Goal: Transaction & Acquisition: Purchase product/service

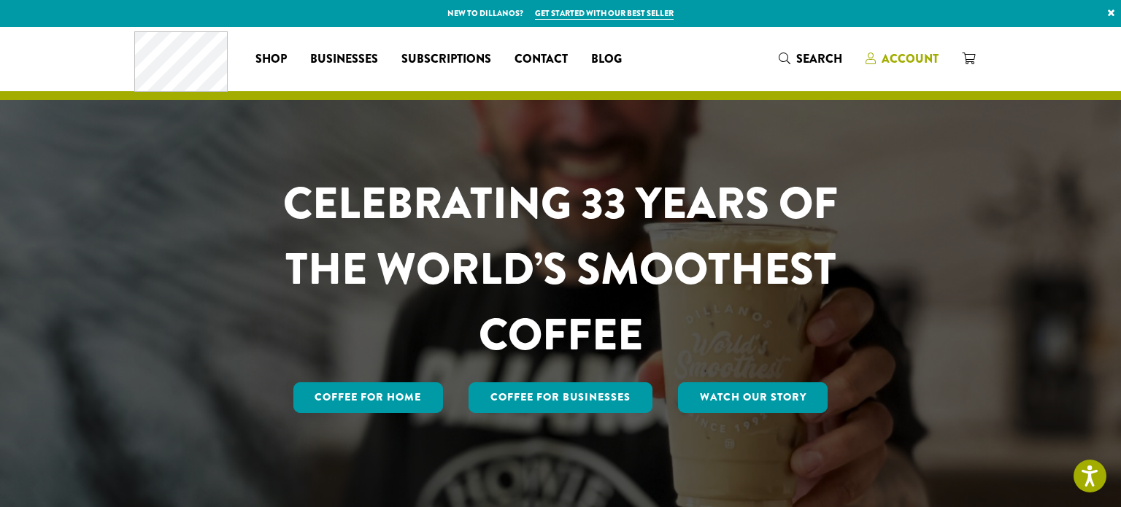
click at [907, 57] on span "Account" at bounding box center [910, 58] width 57 height 17
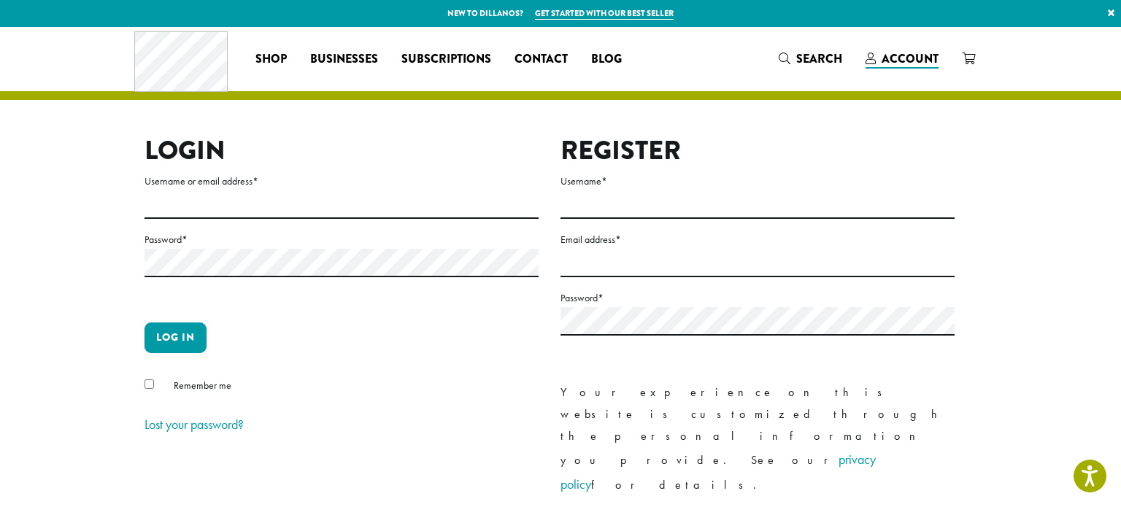
type input "*********"
click at [181, 345] on button "Log in" at bounding box center [176, 338] width 62 height 31
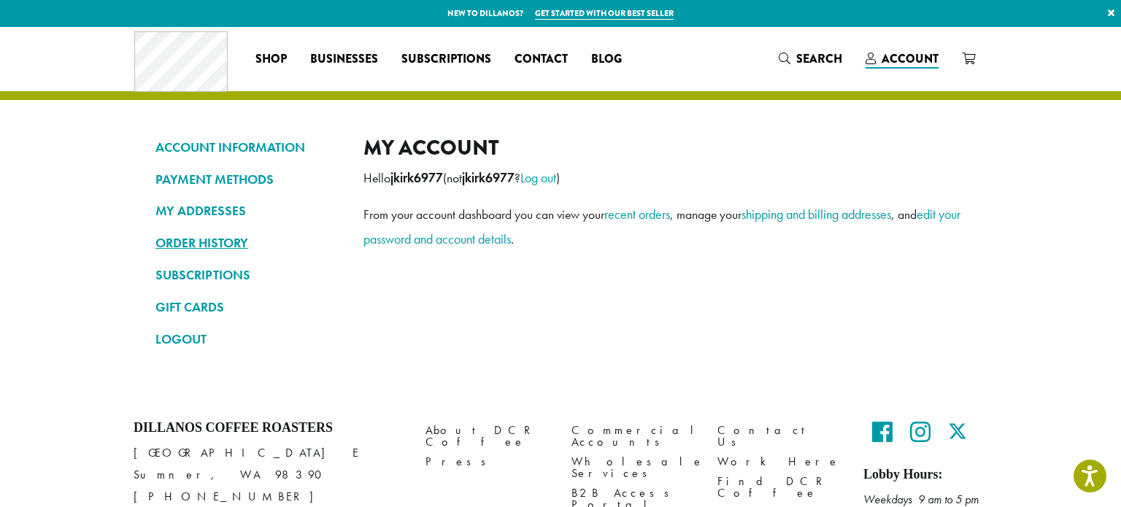
click at [234, 237] on link "ORDER HISTORY" at bounding box center [248, 243] width 186 height 25
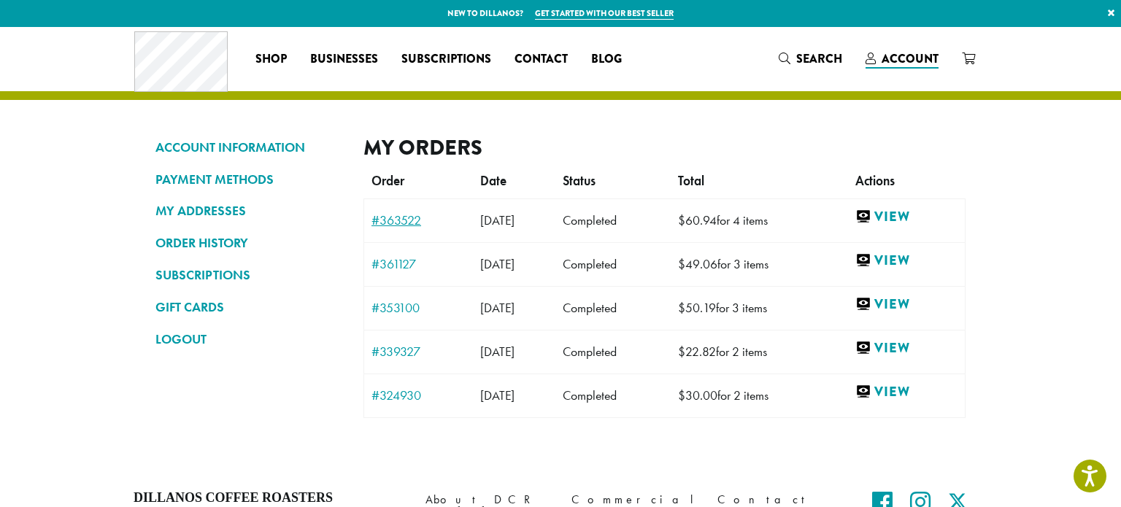
click at [407, 220] on link "#363522" at bounding box center [419, 220] width 94 height 13
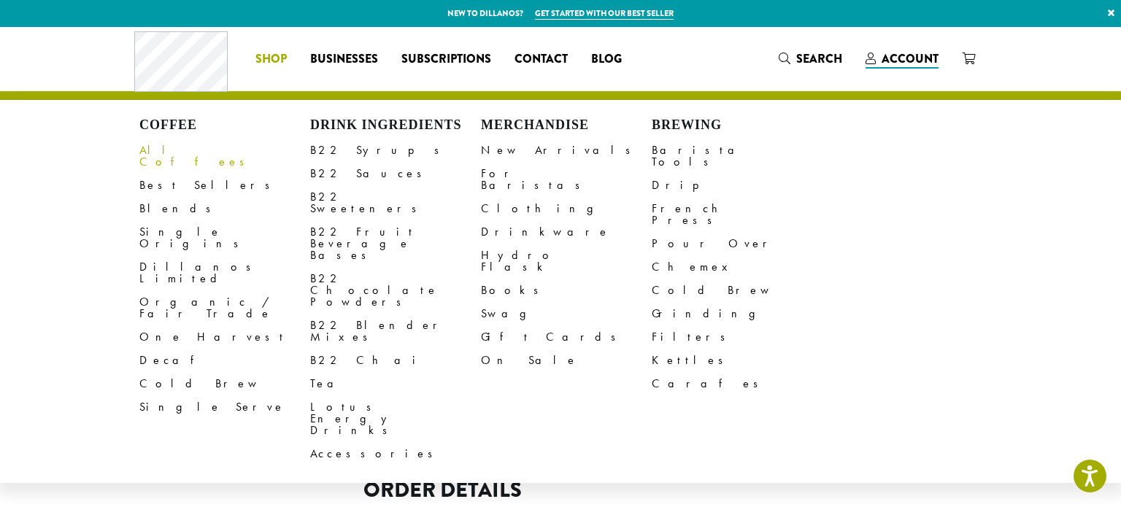
click at [179, 158] on link "All Coffees" at bounding box center [224, 156] width 171 height 35
click at [266, 66] on span "Shop" at bounding box center [271, 59] width 31 height 18
click at [173, 153] on link "All Coffees" at bounding box center [224, 156] width 171 height 35
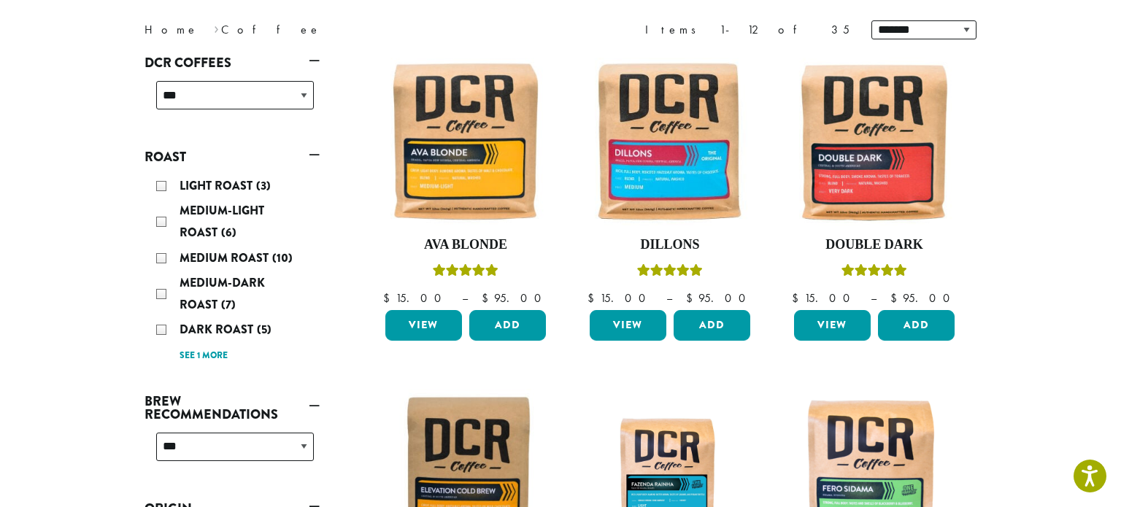
scroll to position [199, 0]
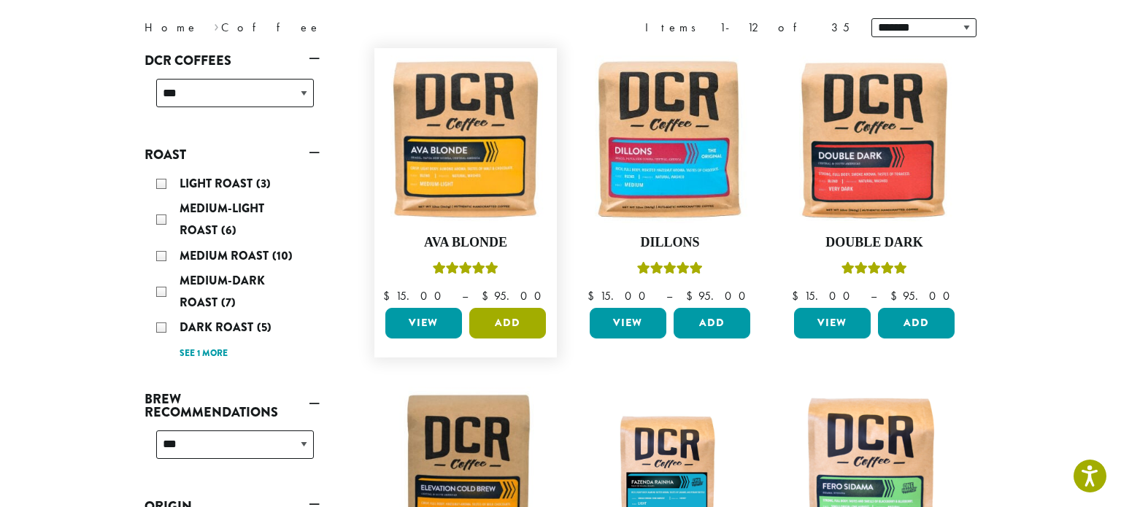
click at [512, 329] on button "Add" at bounding box center [507, 323] width 77 height 31
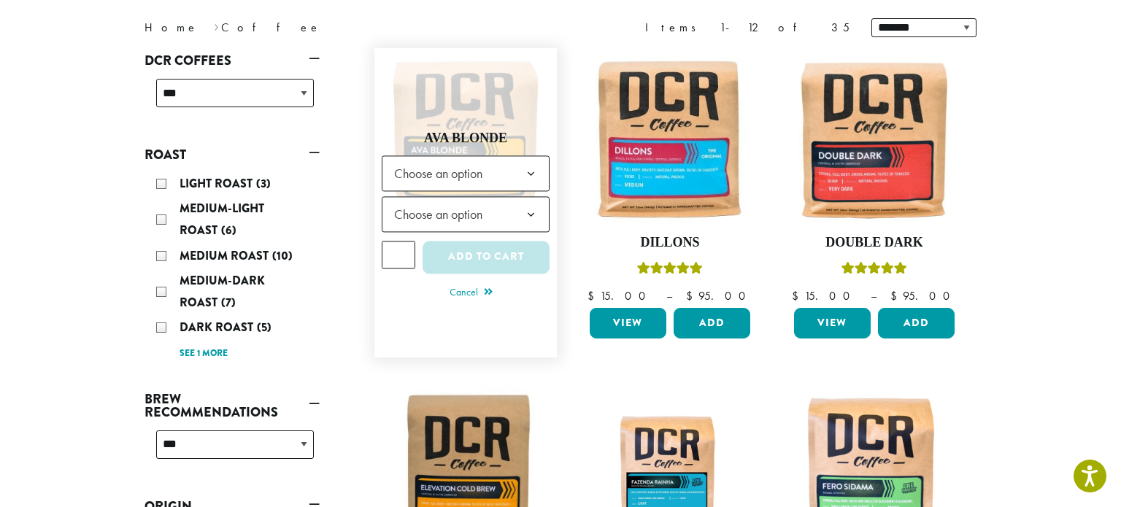
click at [510, 172] on span "Choose an option" at bounding box center [466, 173] width 168 height 36
click at [511, 213] on span "Choose an option" at bounding box center [466, 214] width 168 height 36
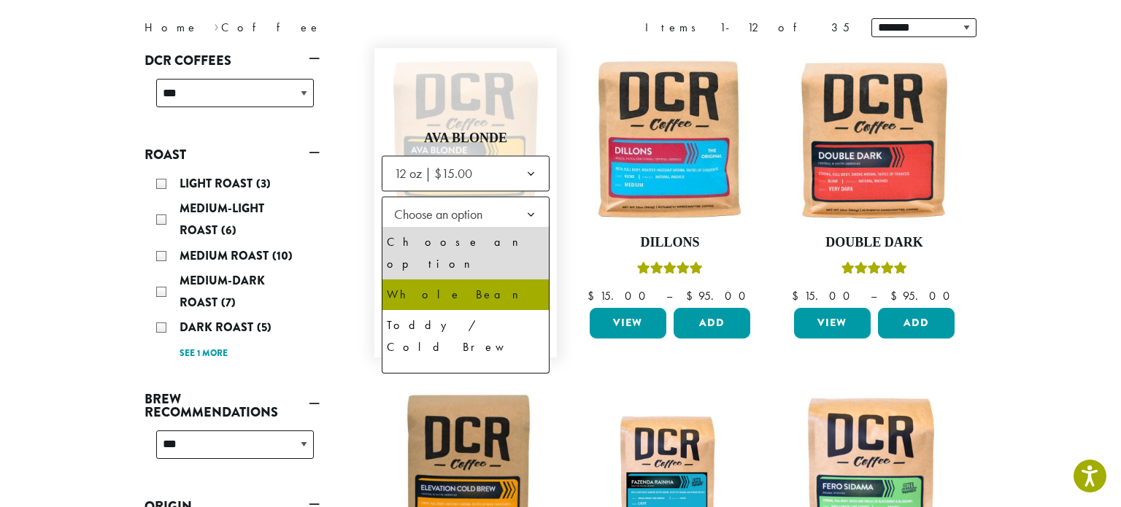
select select "*********"
select select "**********"
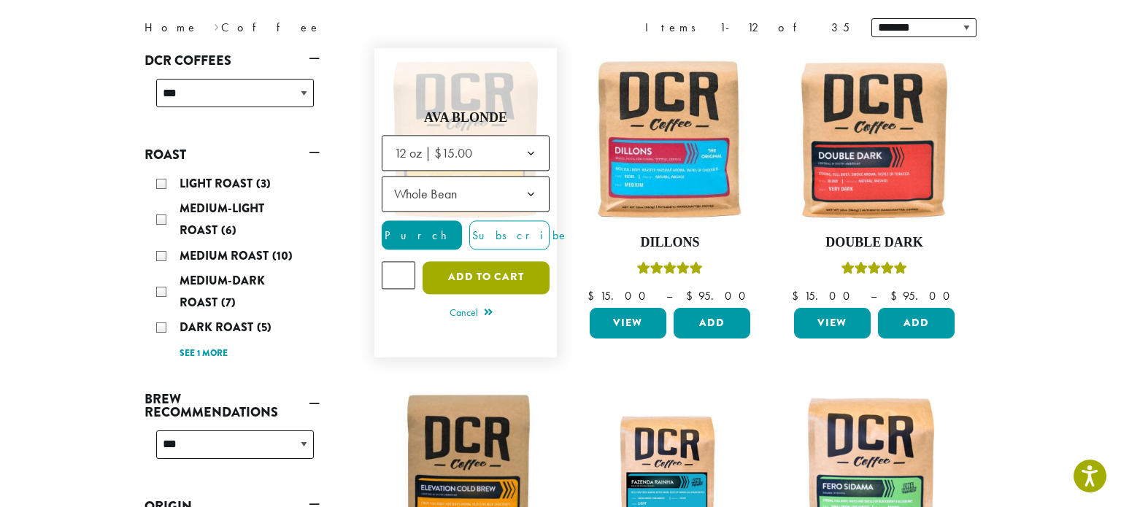
click at [502, 274] on button "Add to cart" at bounding box center [486, 277] width 127 height 33
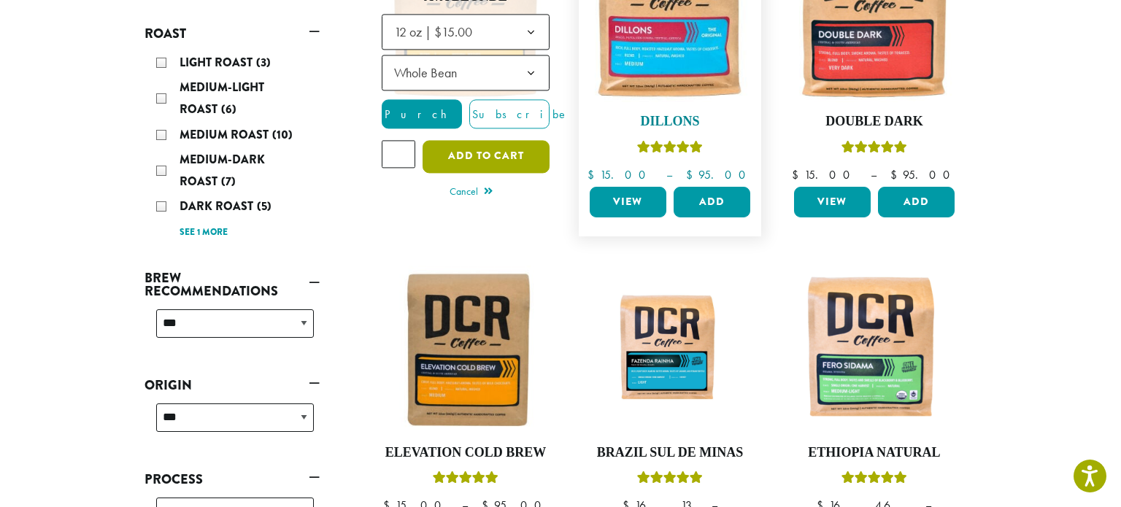
scroll to position [333, 0]
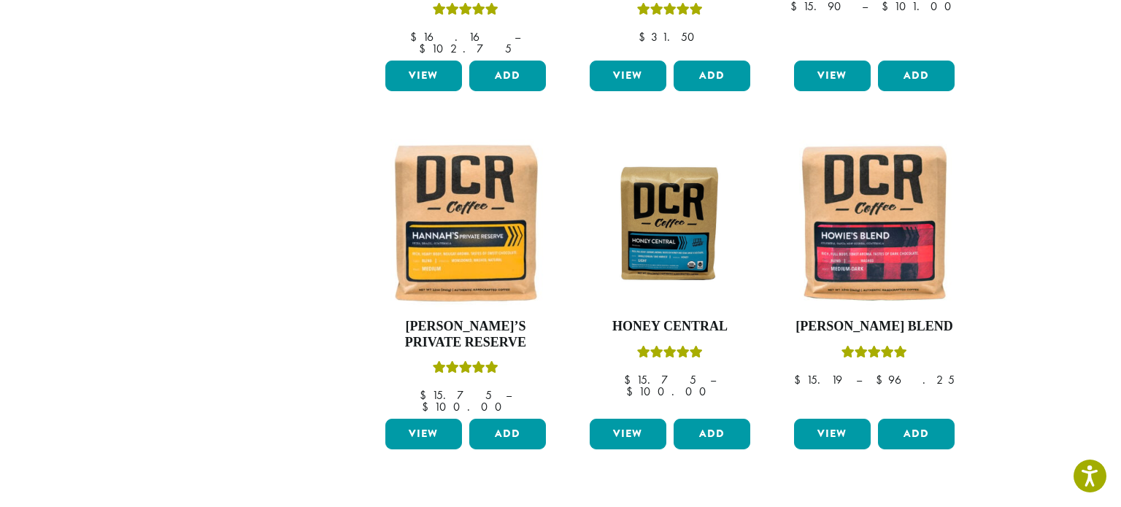
scroll to position [1240, 0]
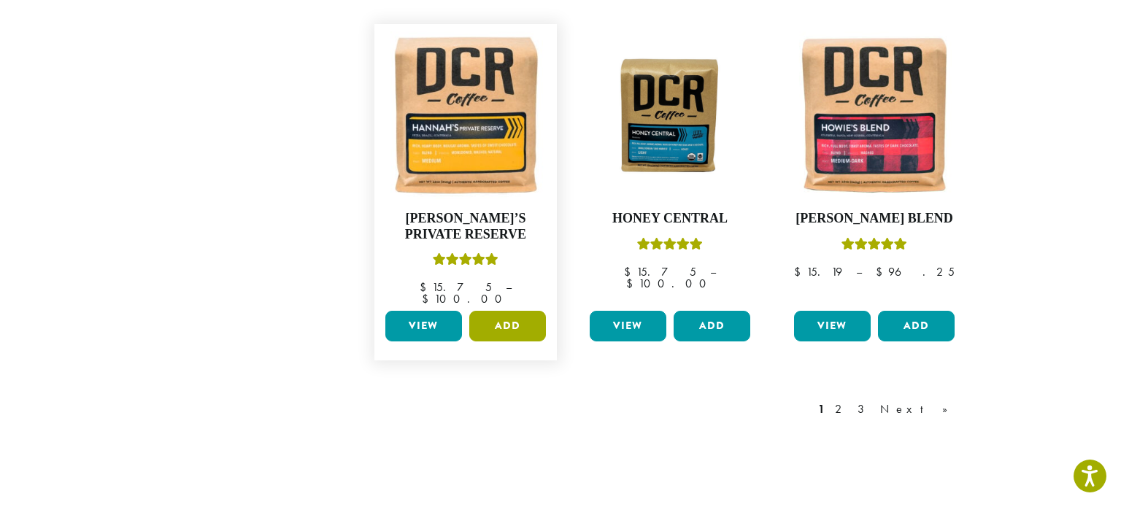
click at [496, 311] on button "Add" at bounding box center [507, 326] width 77 height 31
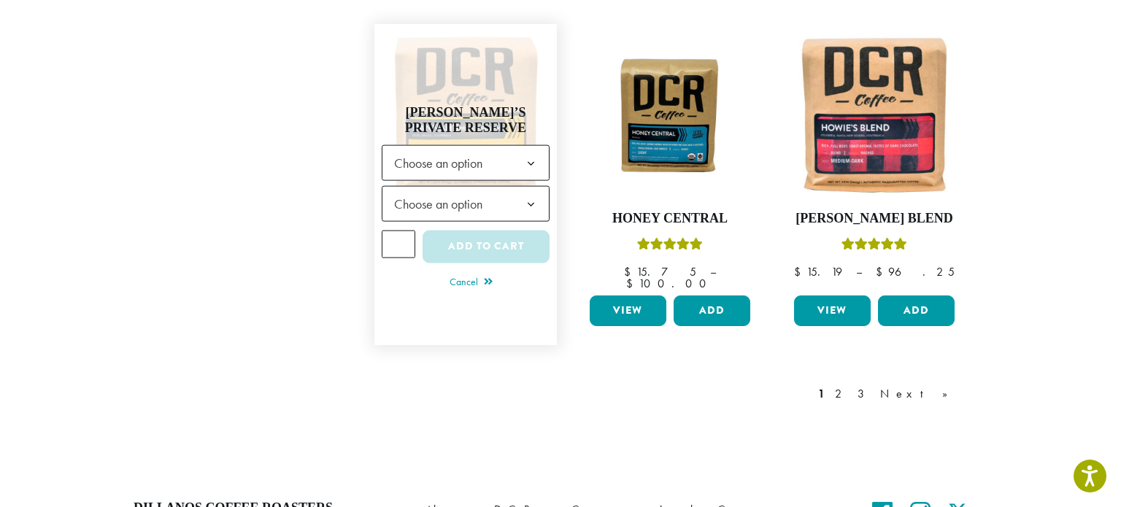
click at [537, 146] on b at bounding box center [531, 164] width 36 height 36
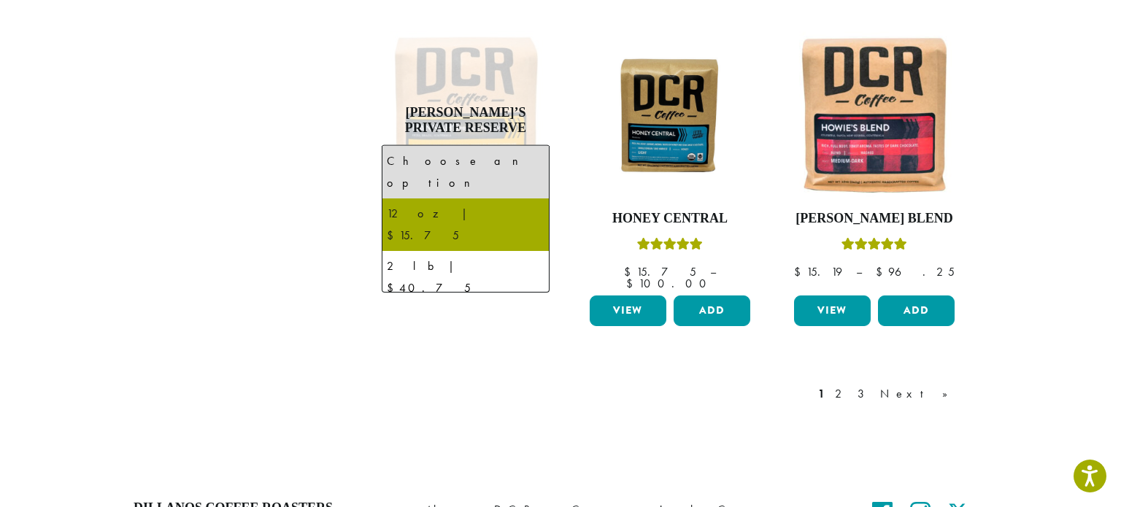
select select "*********"
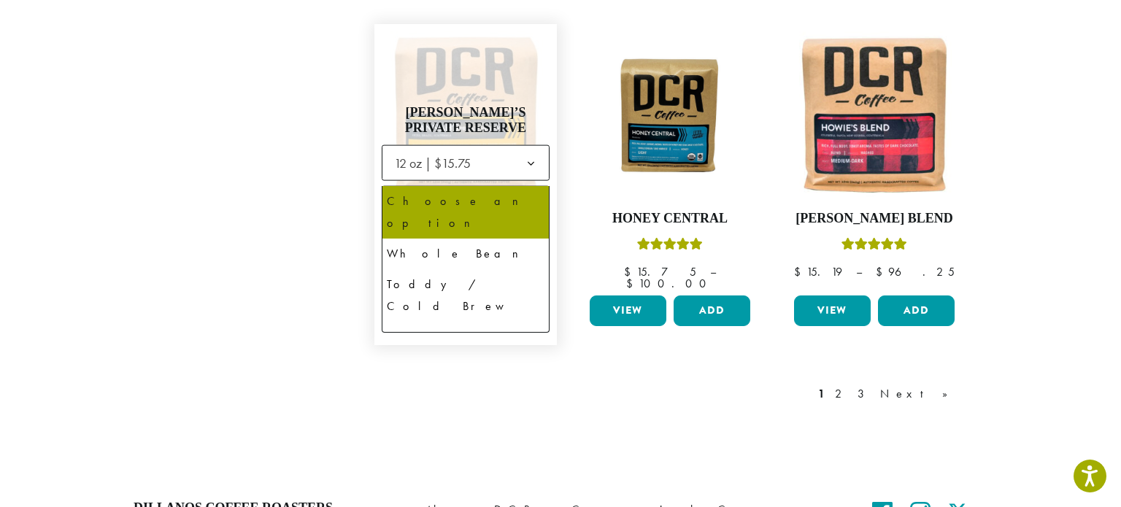
click at [533, 187] on b at bounding box center [531, 205] width 36 height 36
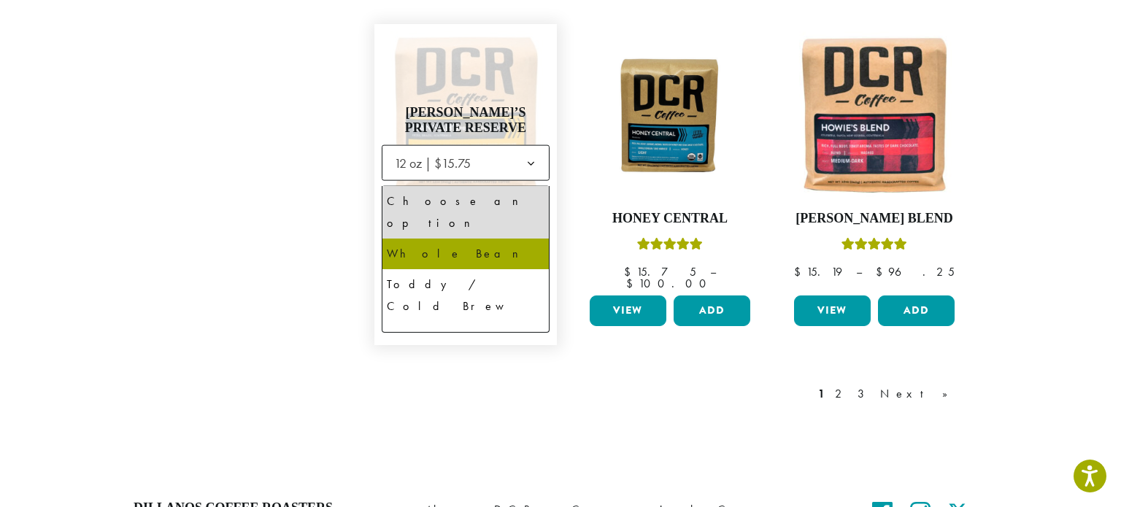
select select "**********"
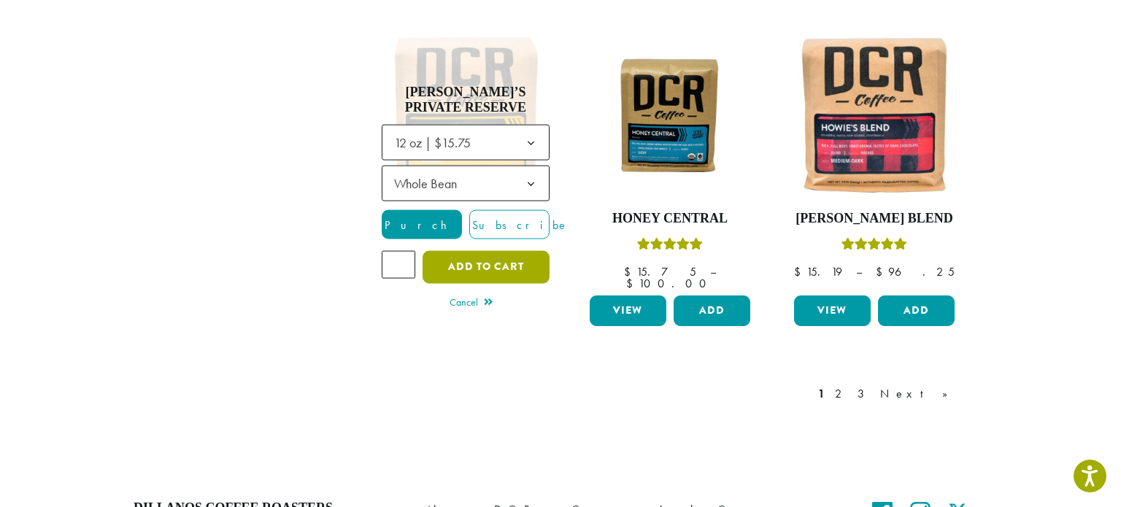
click at [509, 251] on button "Add to cart" at bounding box center [486, 267] width 127 height 33
click at [850, 385] on link "2" at bounding box center [841, 394] width 18 height 18
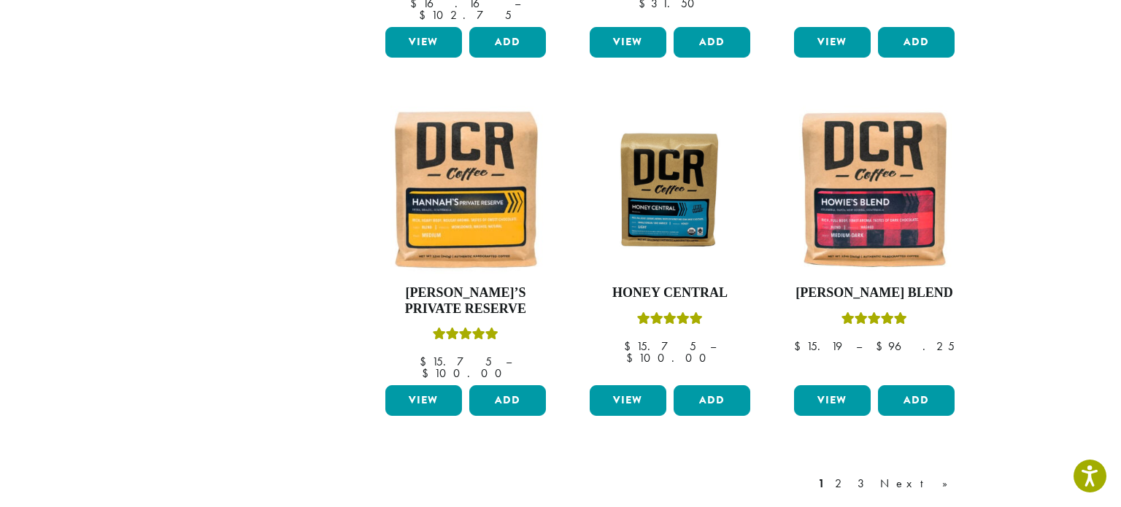
scroll to position [1171, 0]
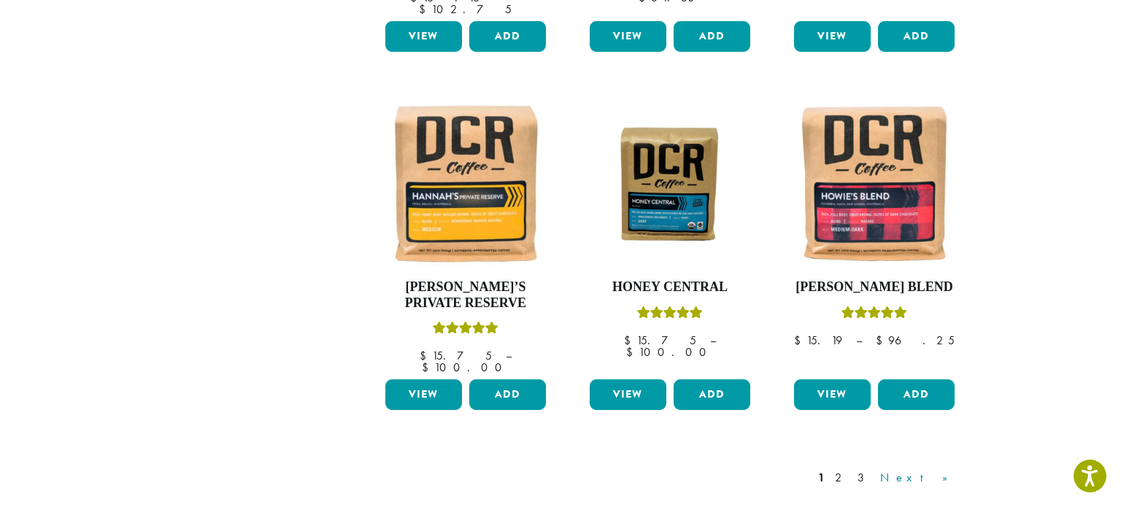
click at [939, 469] on link "Next »" at bounding box center [919, 478] width 84 height 18
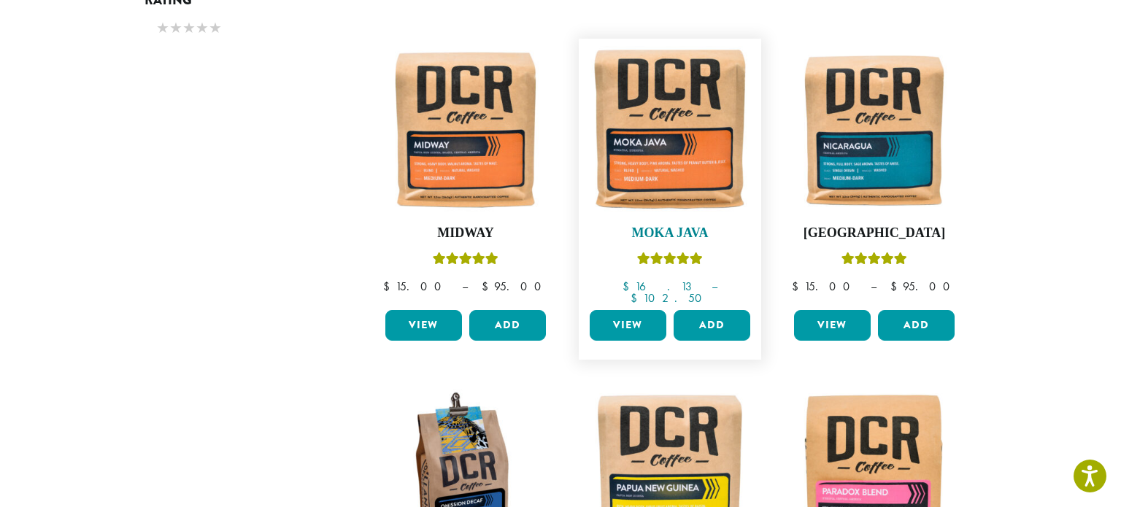
scroll to position [896, 0]
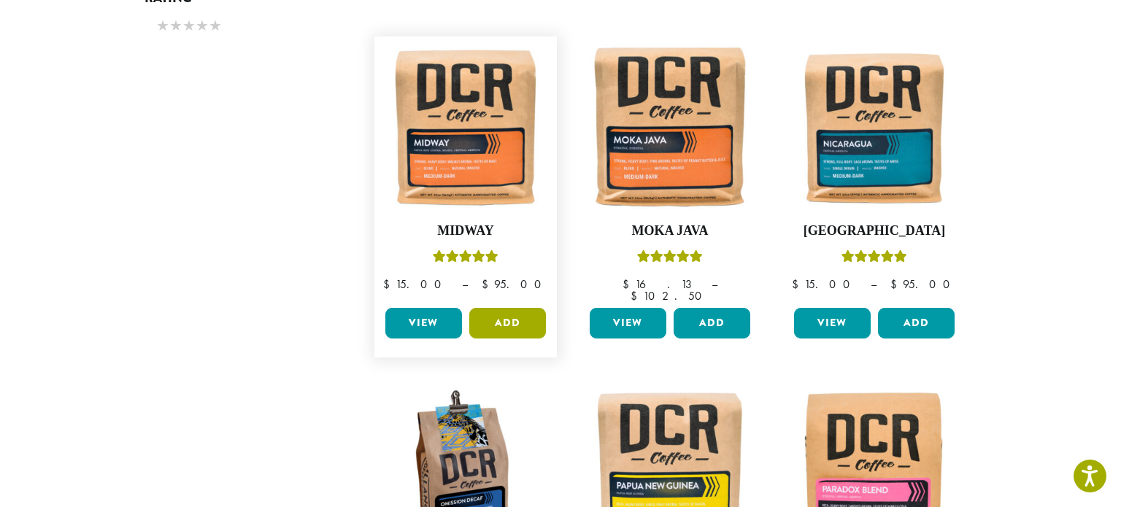
click at [515, 308] on button "Add" at bounding box center [507, 323] width 77 height 31
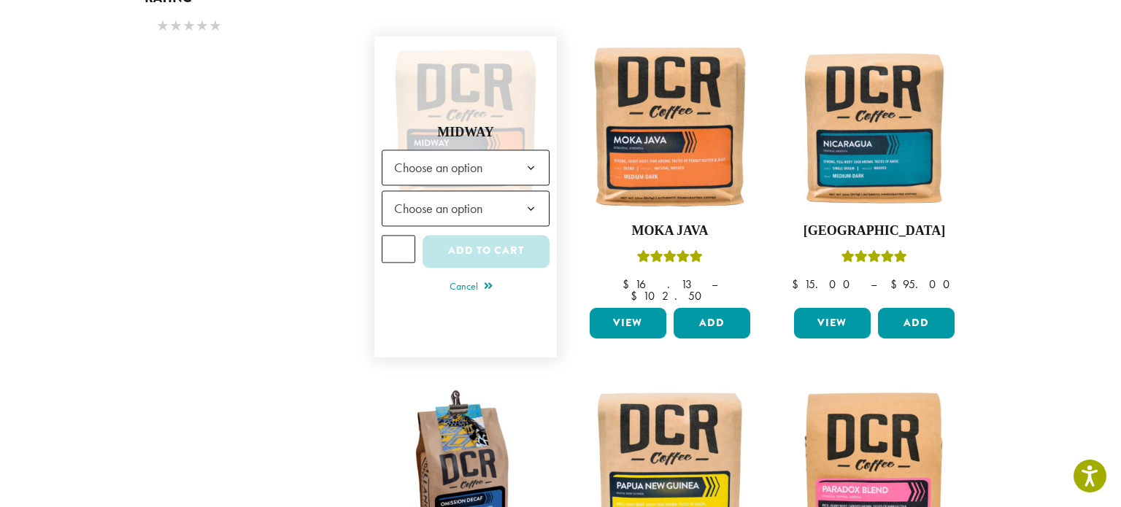
click at [533, 150] on b at bounding box center [531, 168] width 36 height 36
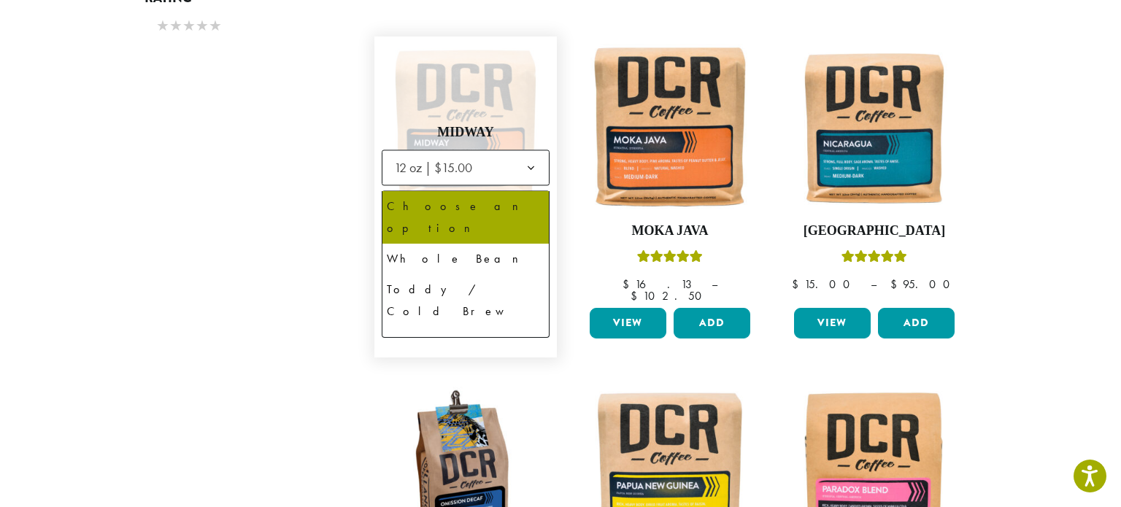
click at [507, 191] on span "Choose an option" at bounding box center [466, 209] width 168 height 36
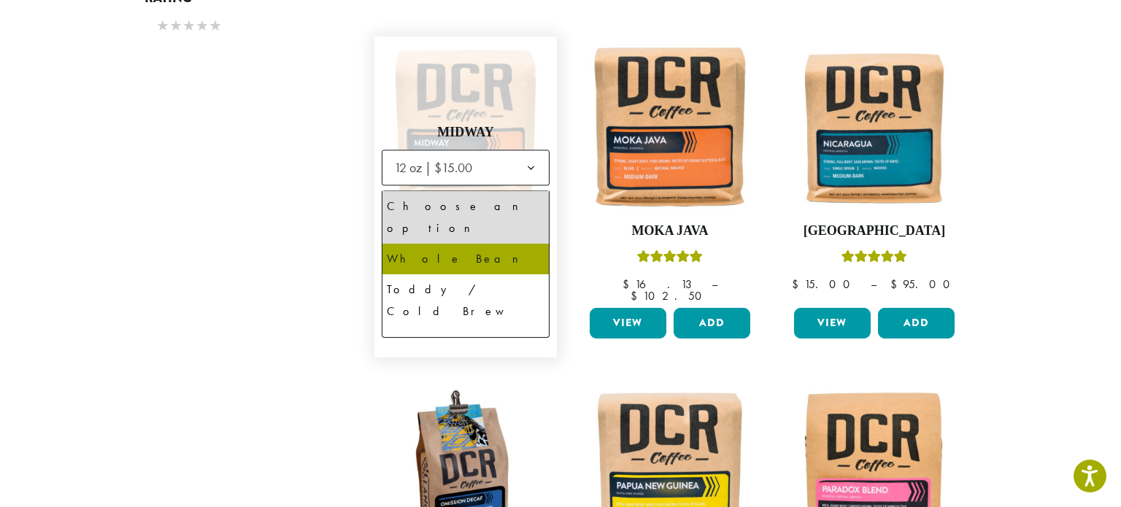
select select "*********"
select select "**********"
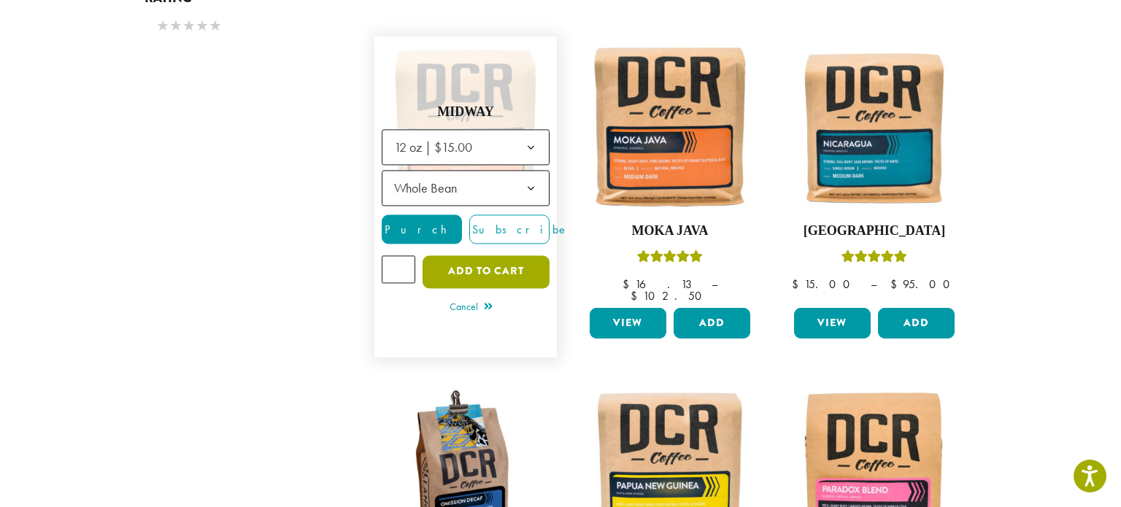
click at [480, 256] on button "Add to cart" at bounding box center [486, 272] width 127 height 33
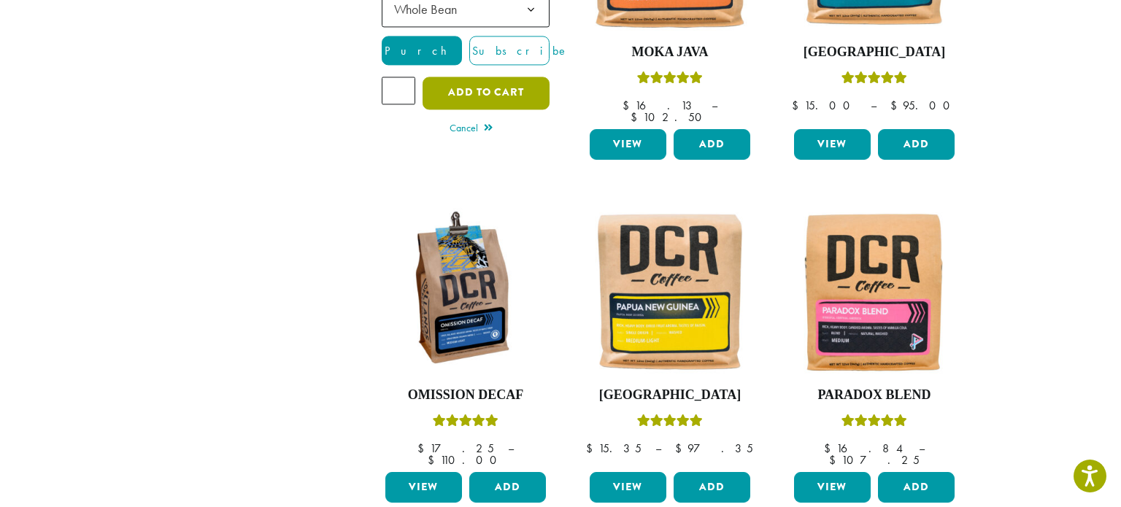
scroll to position [1083, 0]
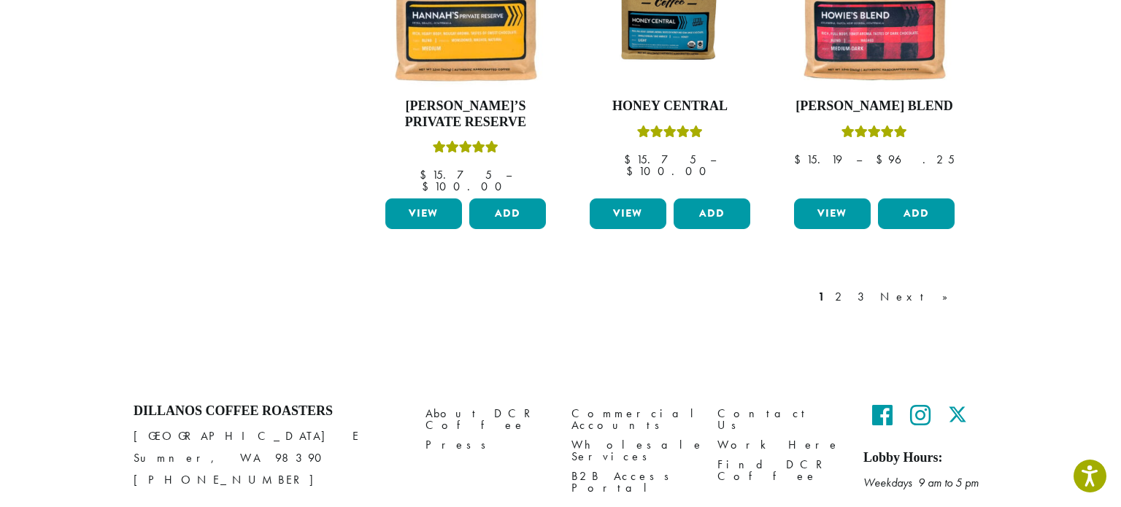
scroll to position [1453, 0]
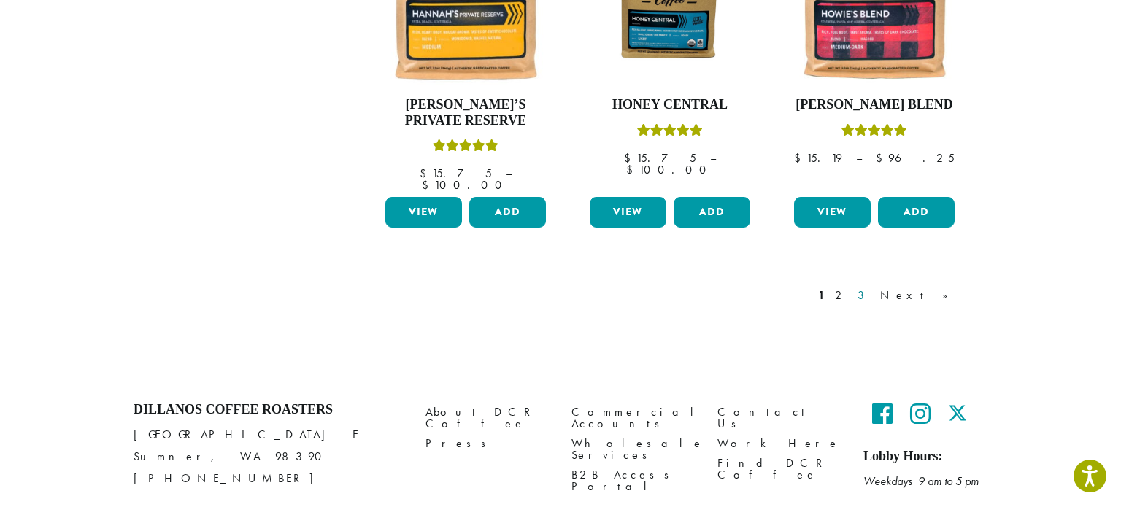
click at [873, 287] on link "3" at bounding box center [864, 296] width 18 height 18
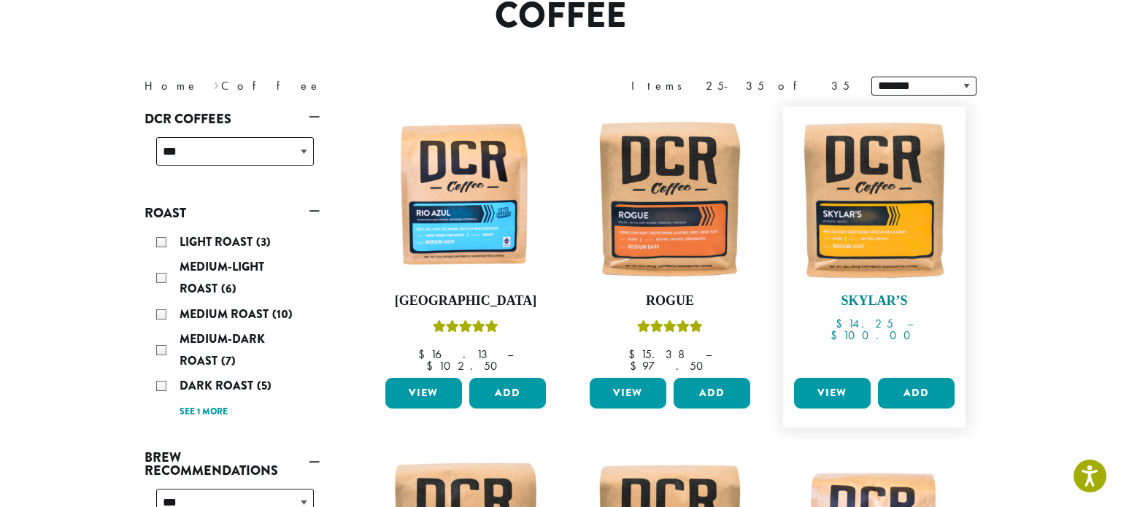
scroll to position [139, 0]
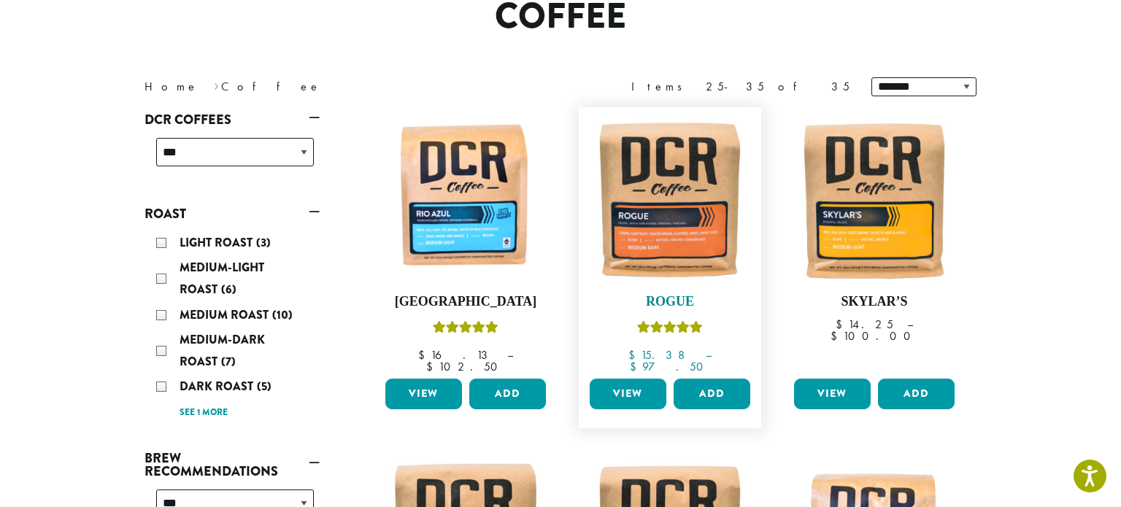
click at [669, 230] on img at bounding box center [670, 199] width 168 height 168
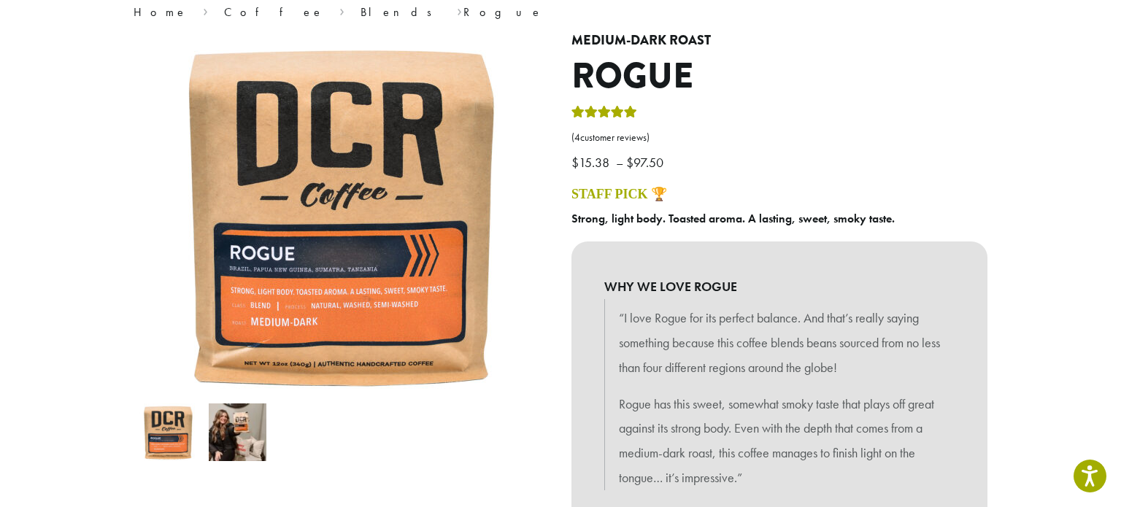
scroll to position [128, 0]
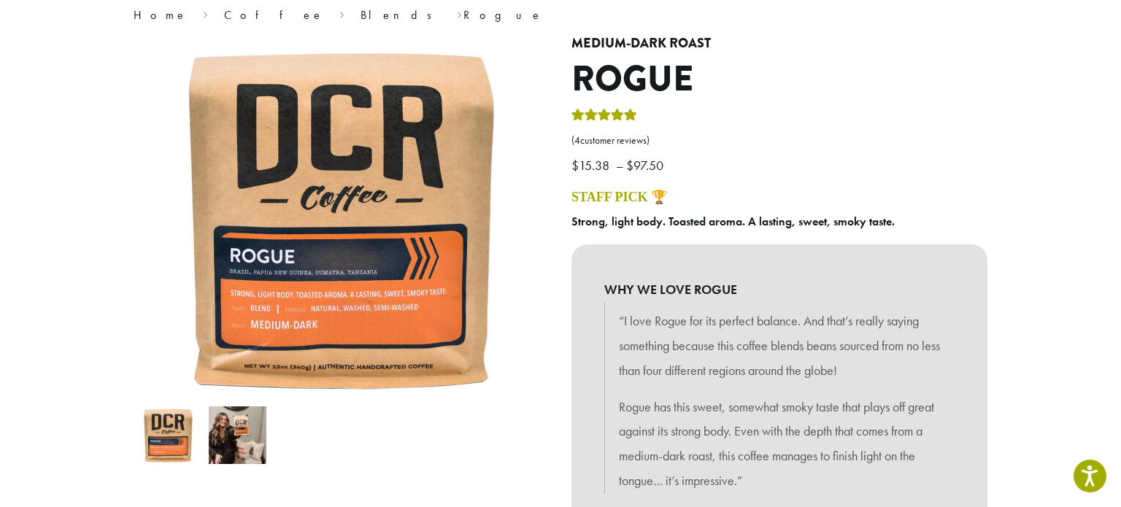
drag, startPoint x: 1023, startPoint y: 356, endPoint x: 447, endPoint y: 445, distance: 582.1
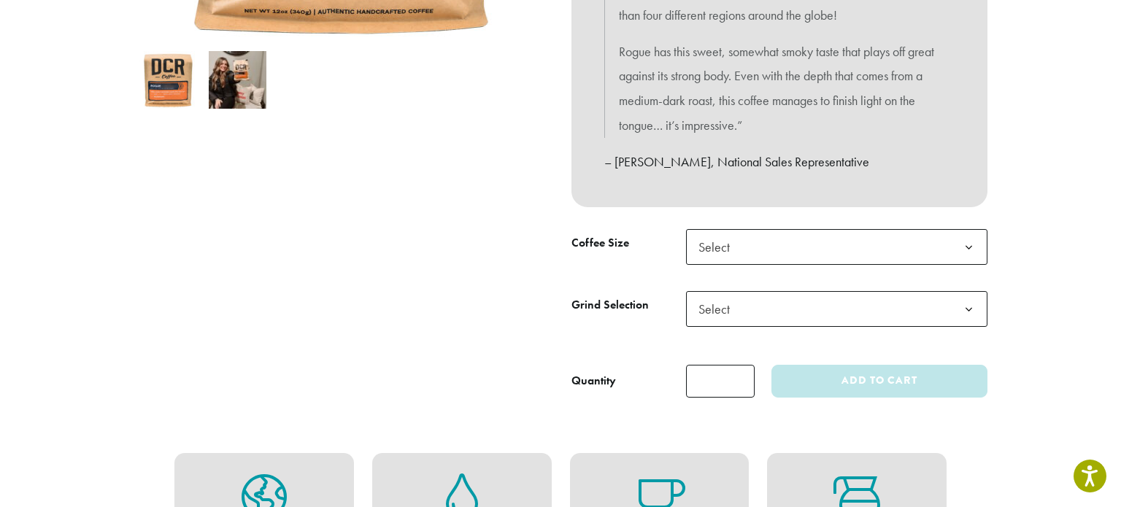
scroll to position [485, 0]
click at [830, 250] on span "Select" at bounding box center [836, 246] width 301 height 36
click at [760, 303] on span "Select" at bounding box center [836, 309] width 301 height 36
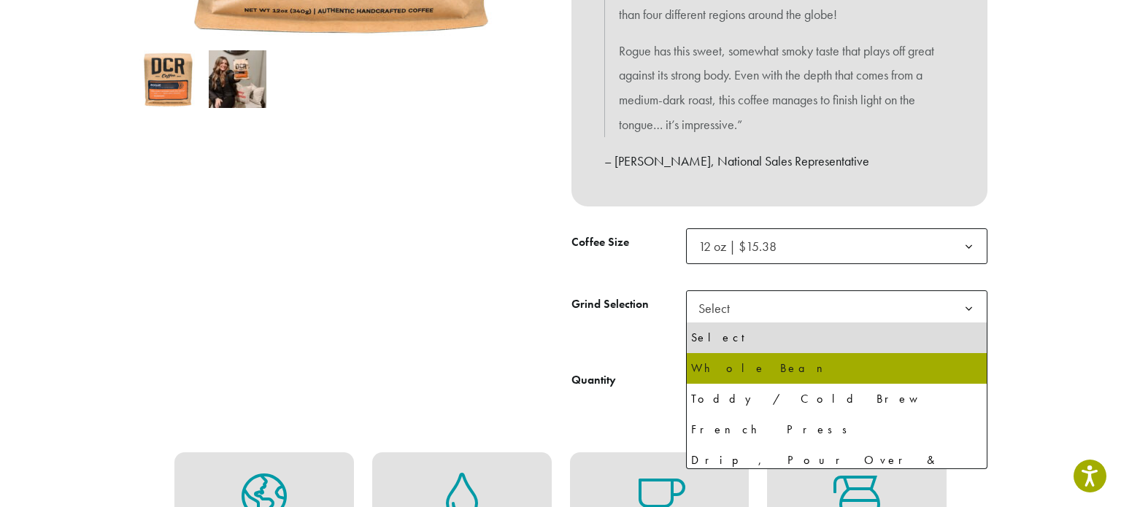
select select "*********"
select select "**********"
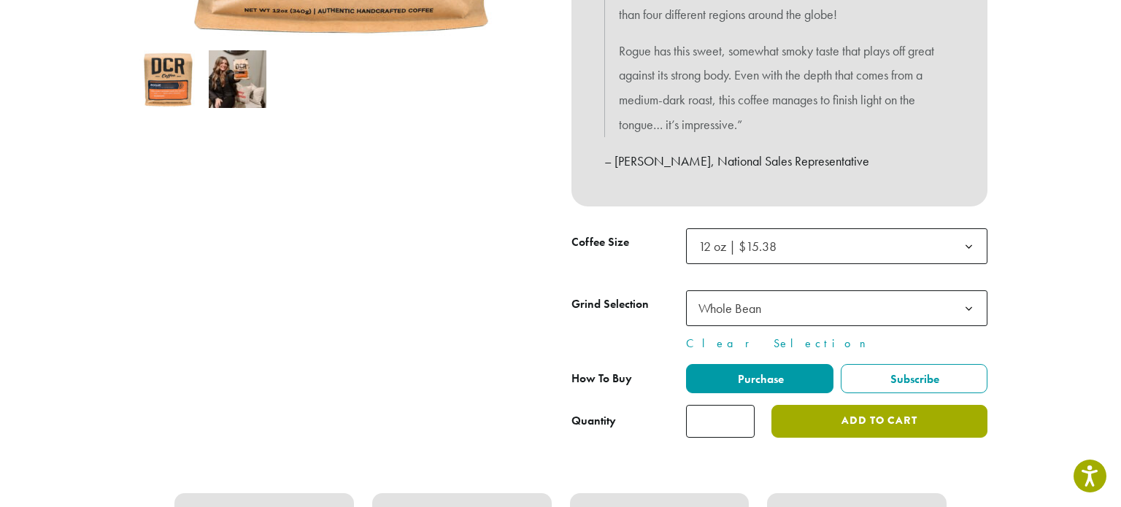
click at [876, 426] on button "Add to cart" at bounding box center [880, 421] width 216 height 33
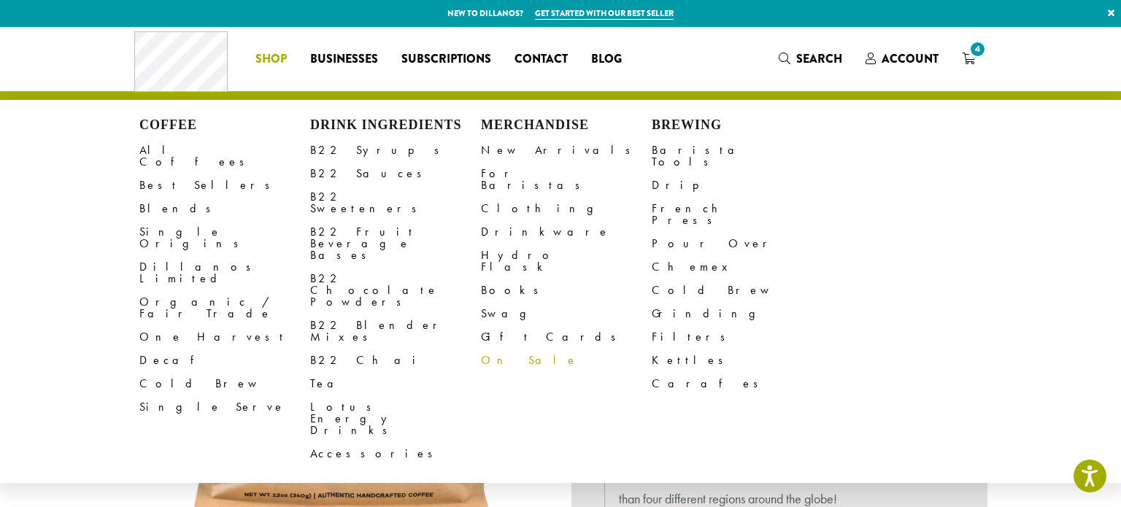
click at [503, 349] on link "On Sale" at bounding box center [566, 360] width 171 height 23
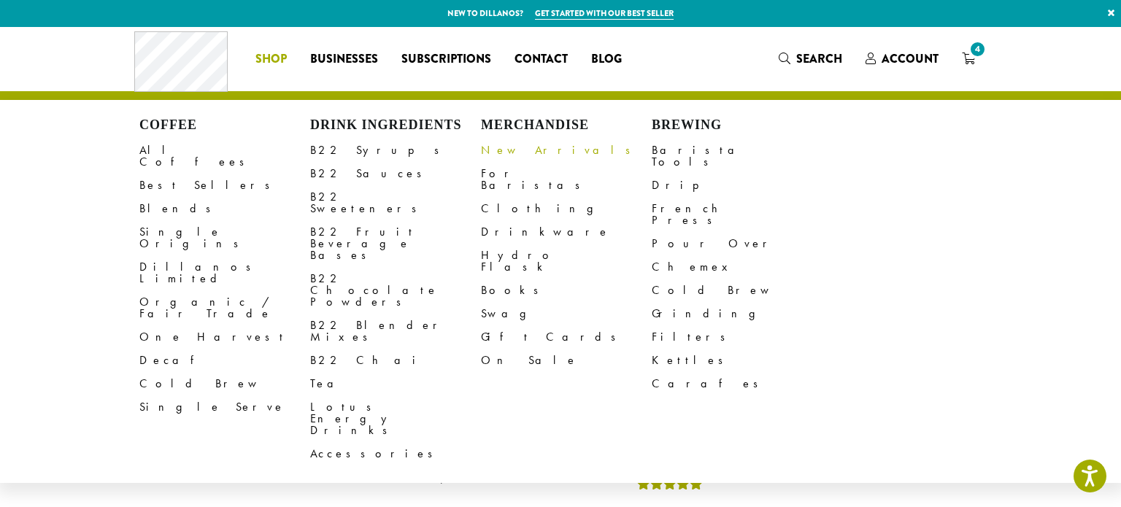
click at [510, 153] on link "New Arrivals" at bounding box center [566, 150] width 171 height 23
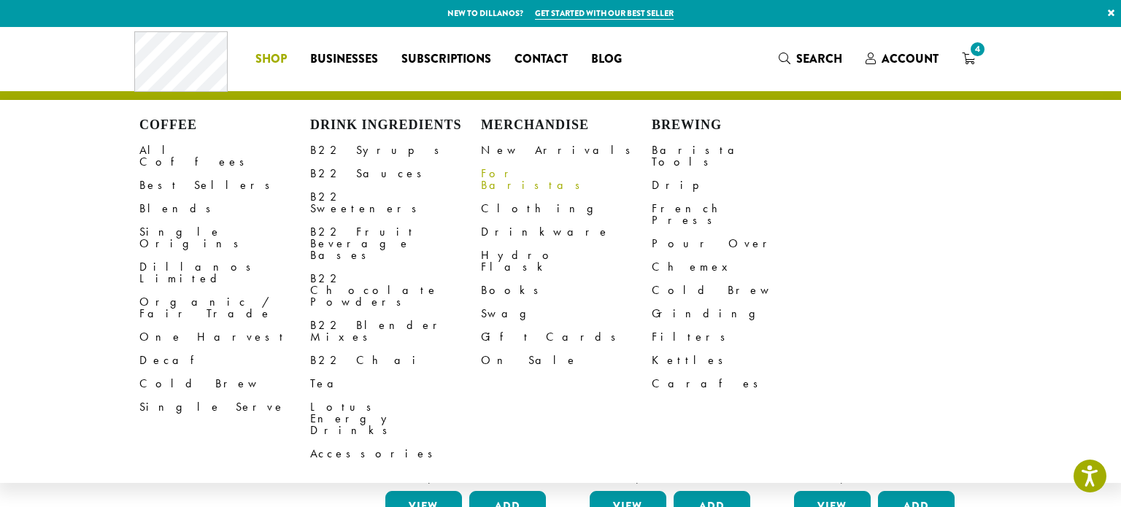
click at [504, 174] on link "For Baristas" at bounding box center [566, 179] width 171 height 35
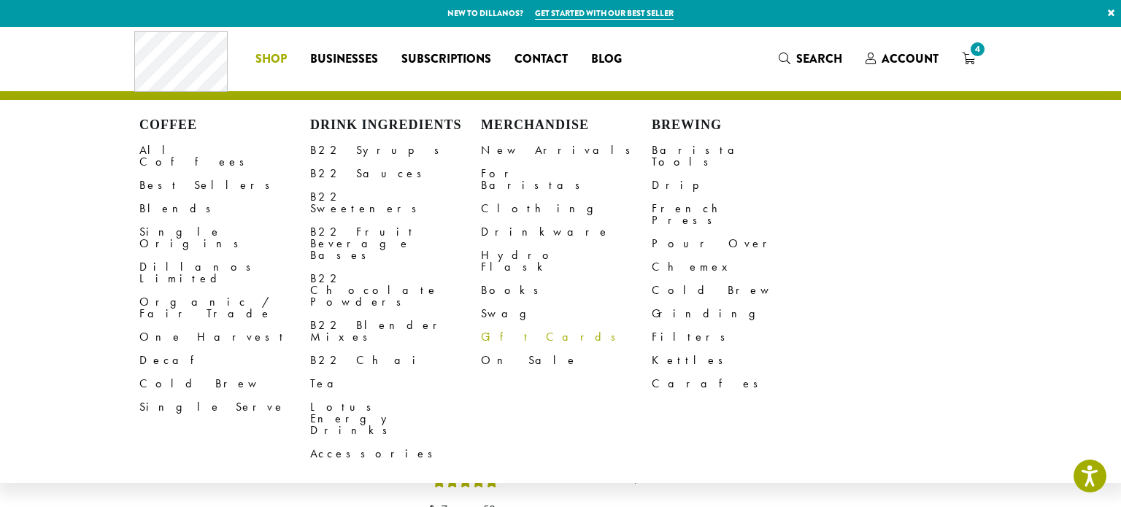
click at [502, 201] on link "Clothing" at bounding box center [566, 208] width 171 height 23
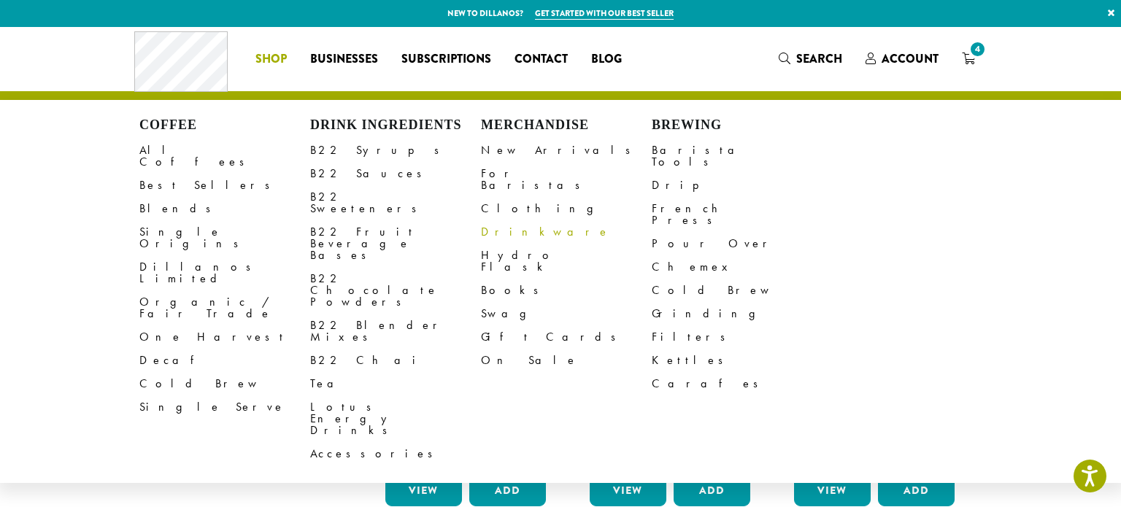
click at [500, 221] on link "Drinkware" at bounding box center [566, 231] width 171 height 23
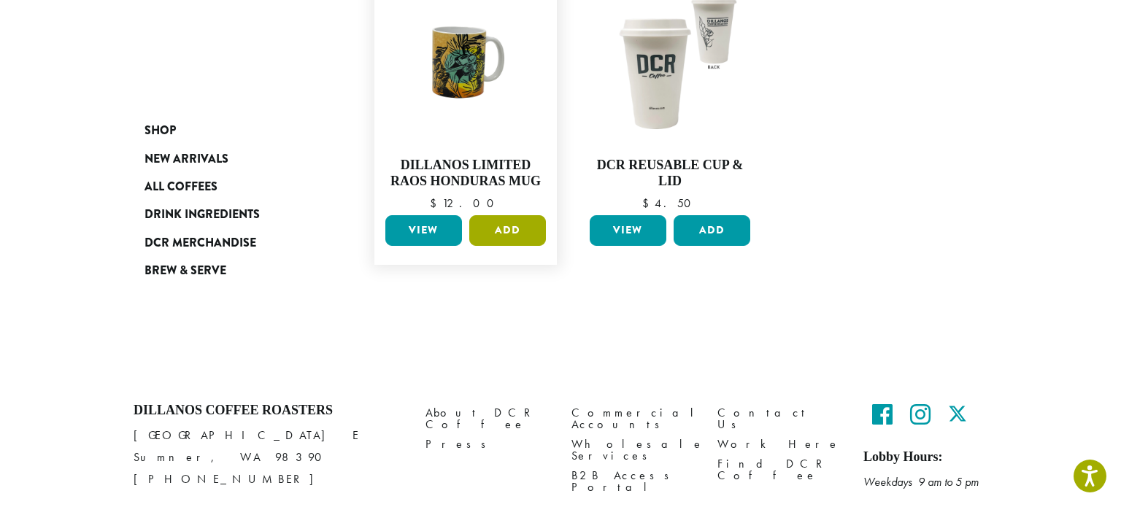
scroll to position [667, 0]
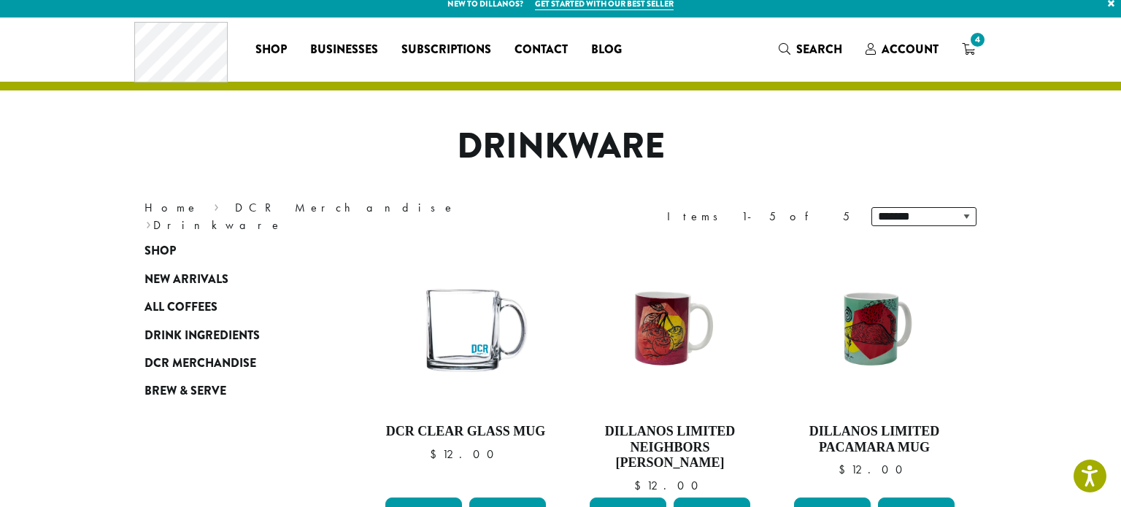
scroll to position [0, 0]
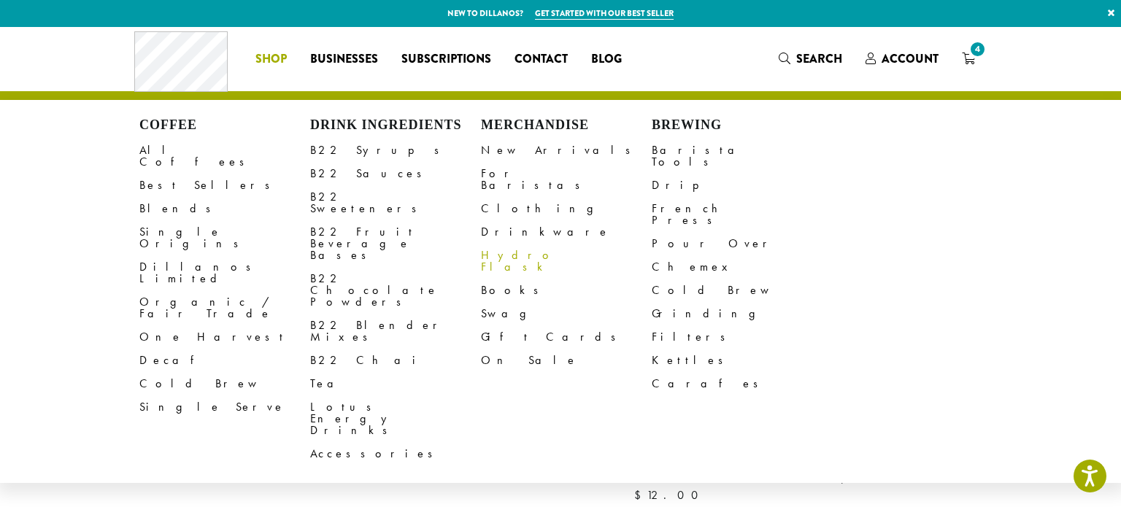
click at [491, 244] on link "Hydro Flask" at bounding box center [566, 261] width 171 height 35
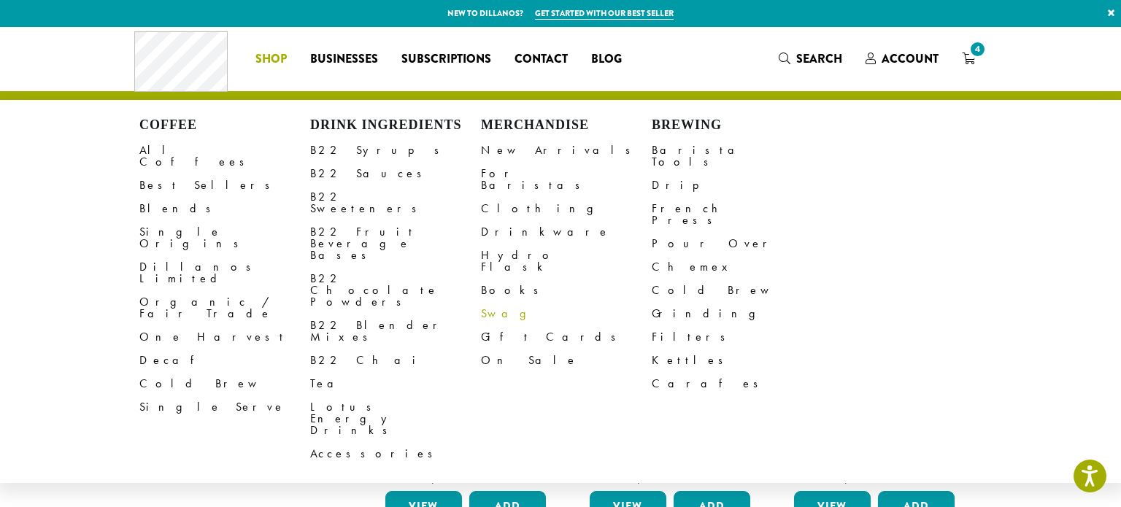
click at [497, 302] on link "Swag" at bounding box center [566, 313] width 171 height 23
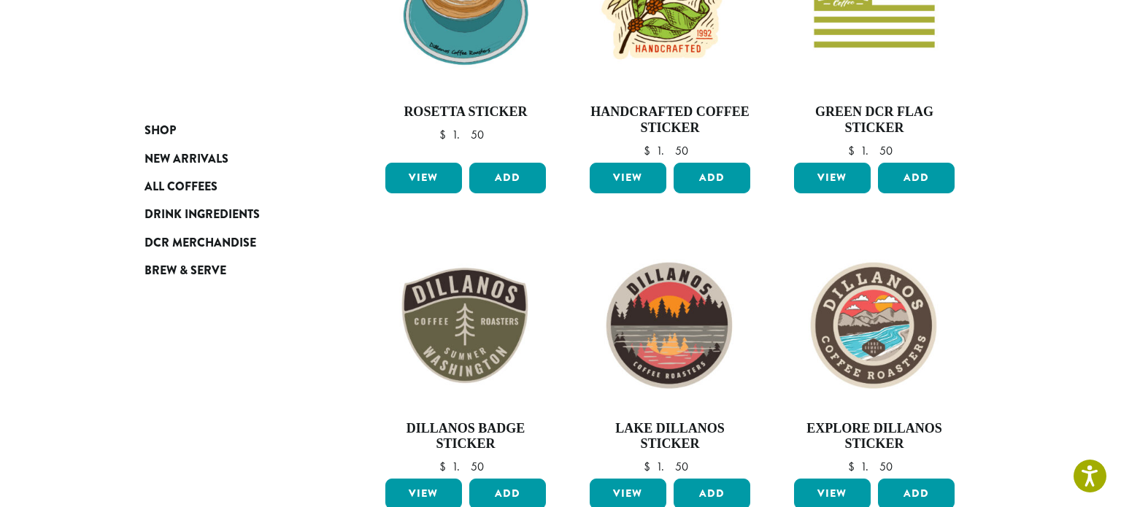
scroll to position [347, 0]
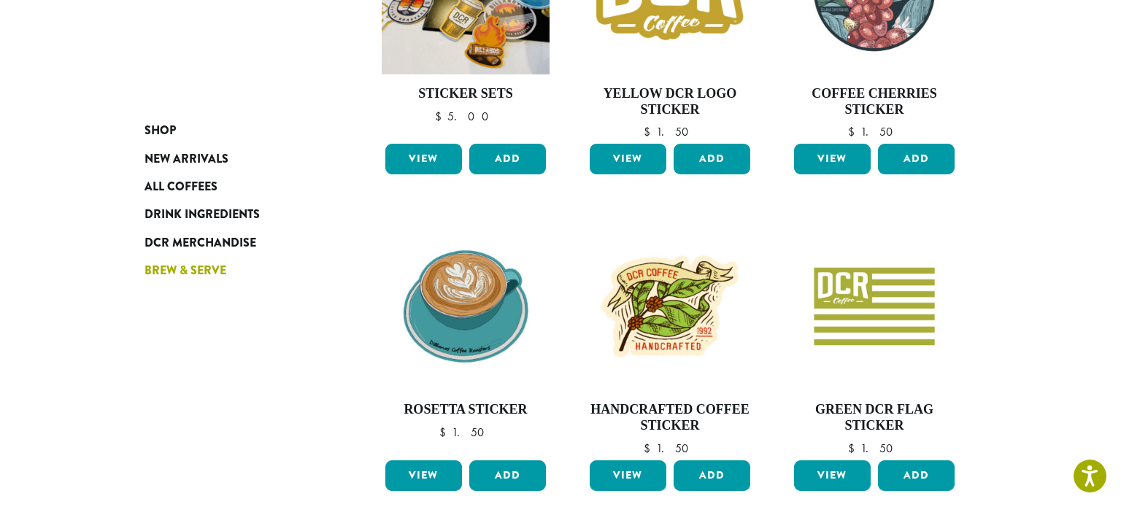
click at [212, 270] on span "Brew & Serve" at bounding box center [186, 271] width 82 height 18
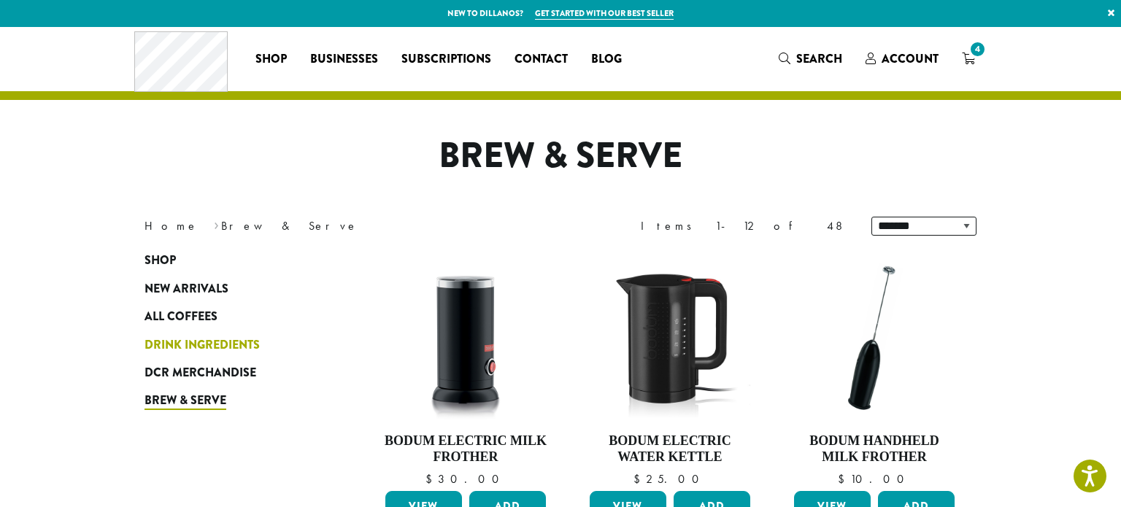
click at [229, 342] on span "Drink Ingredients" at bounding box center [202, 346] width 115 height 18
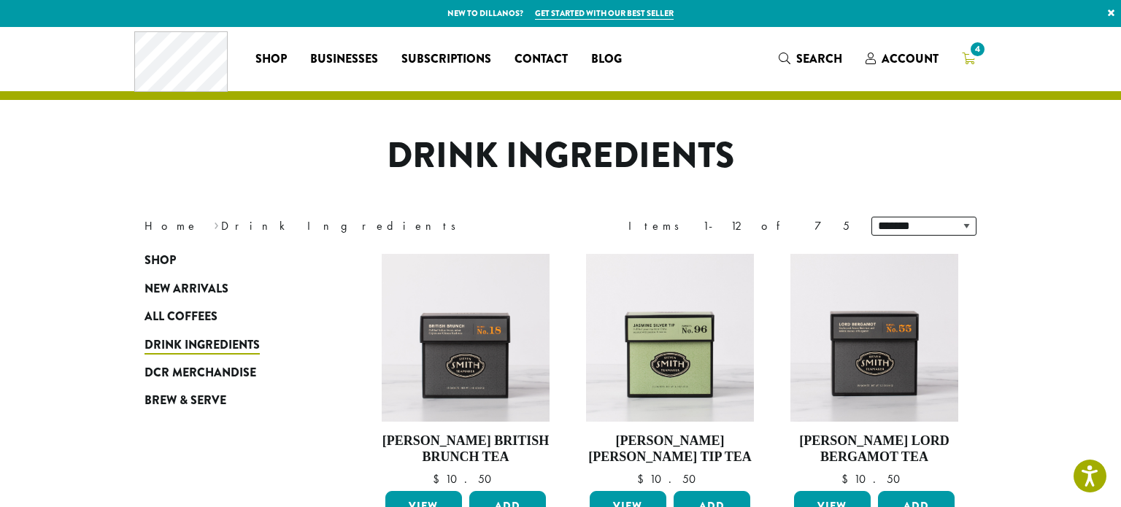
click at [974, 58] on span "4" at bounding box center [978, 49] width 20 height 20
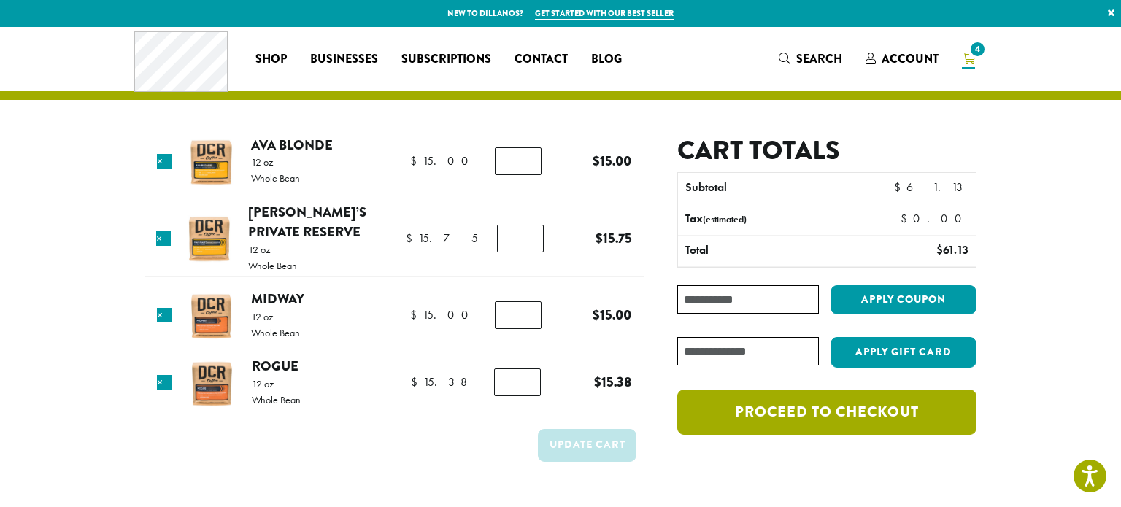
click at [814, 422] on link "Proceed to checkout" at bounding box center [826, 412] width 299 height 45
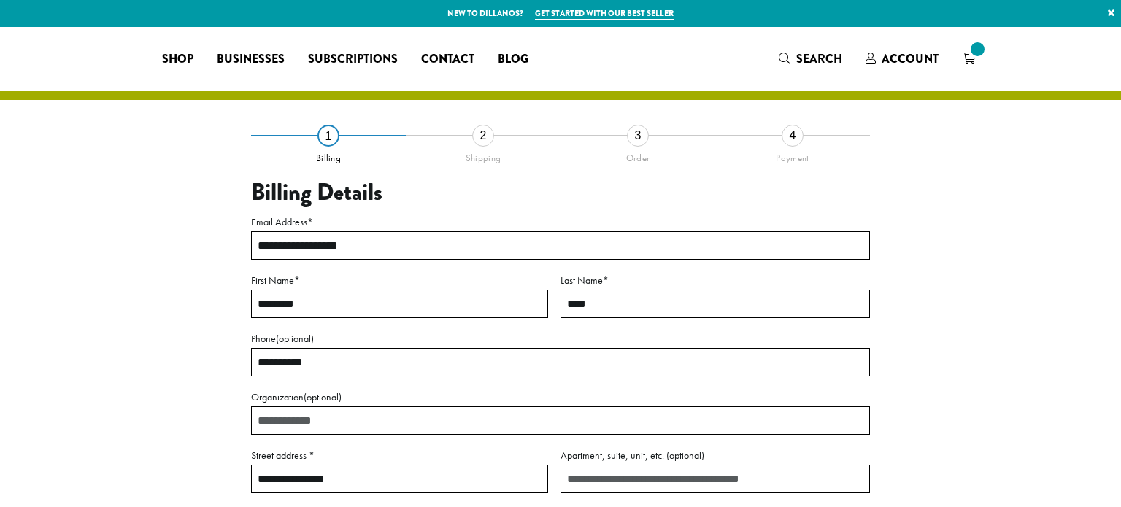
select select "**"
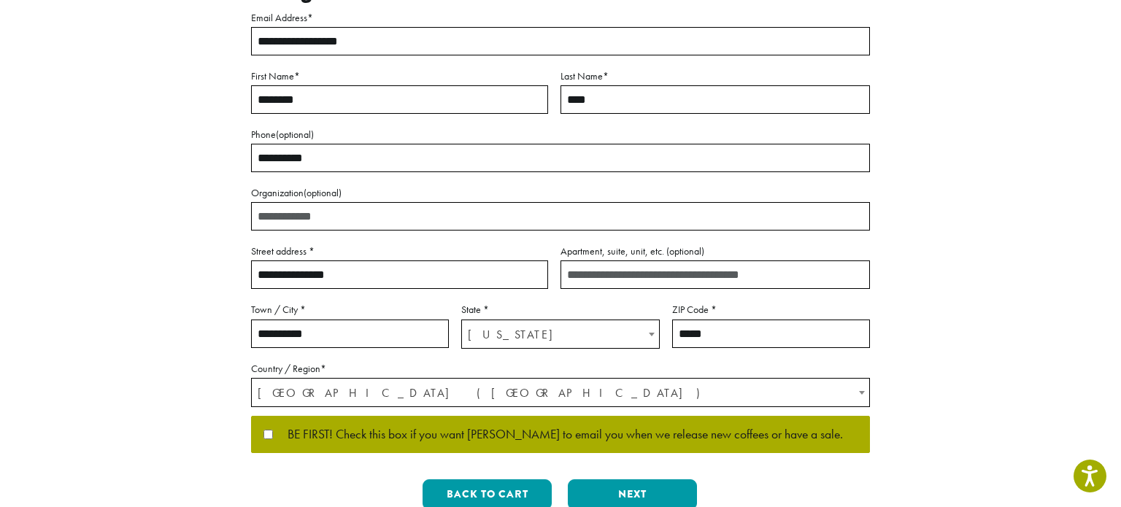
scroll to position [399, 0]
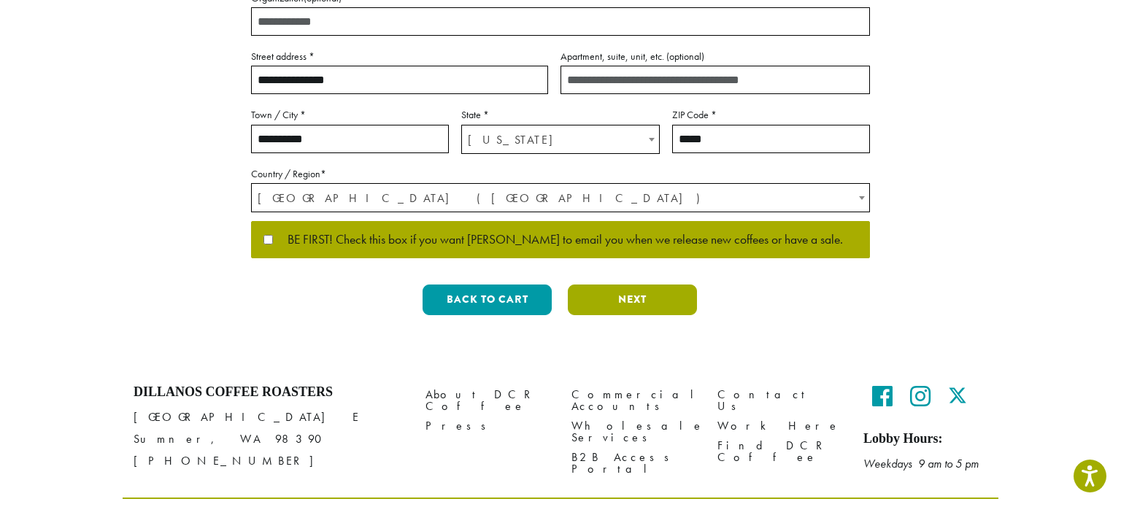
click at [629, 305] on button "Next" at bounding box center [632, 300] width 129 height 31
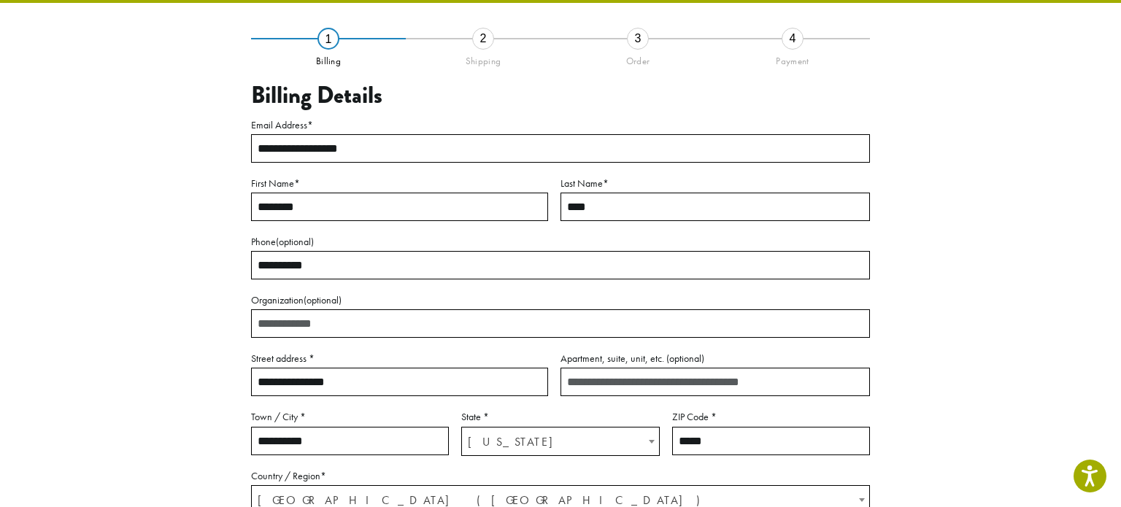
scroll to position [83, 0]
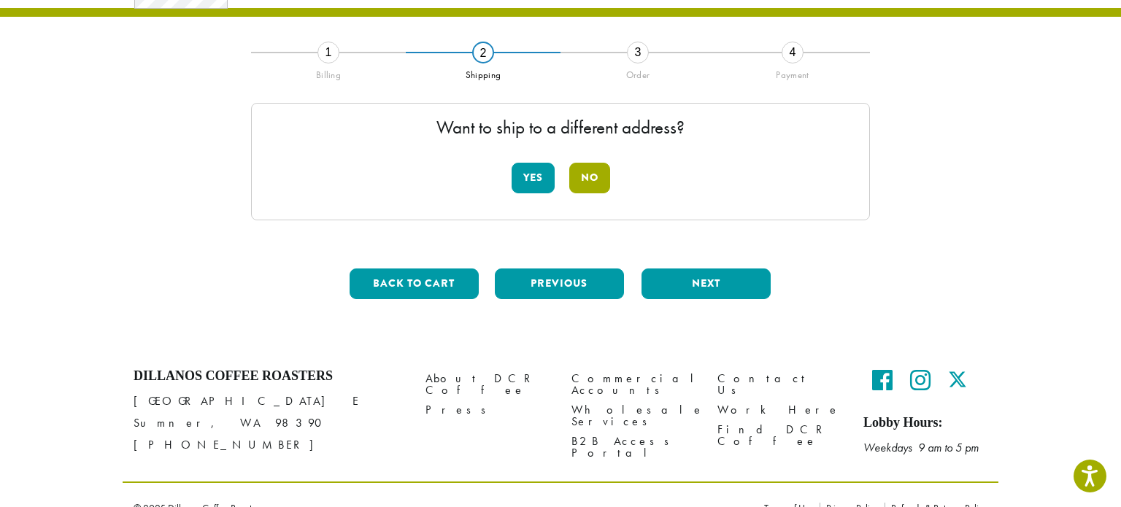
click at [588, 180] on button "No" at bounding box center [589, 178] width 41 height 31
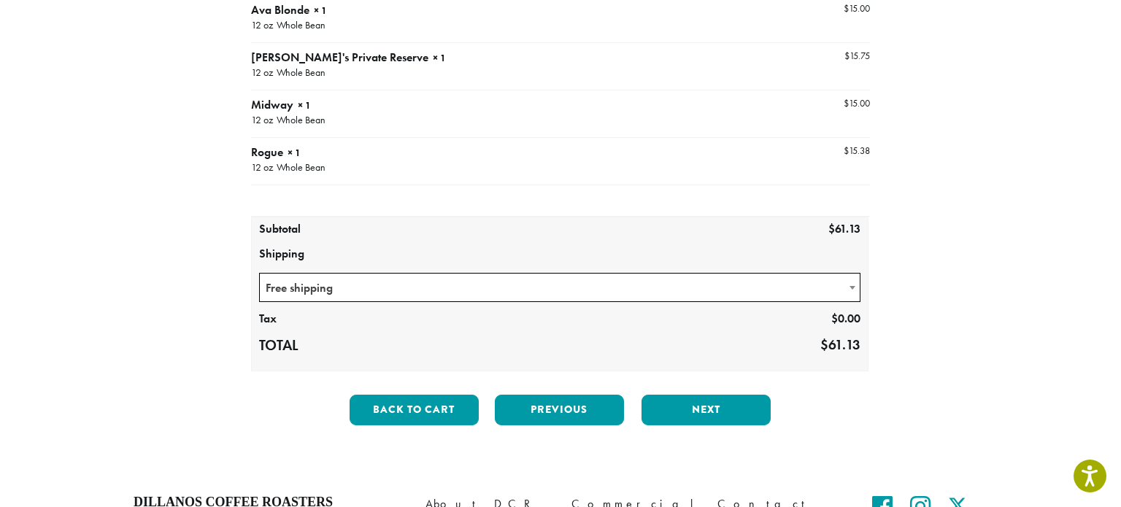
scroll to position [223, 0]
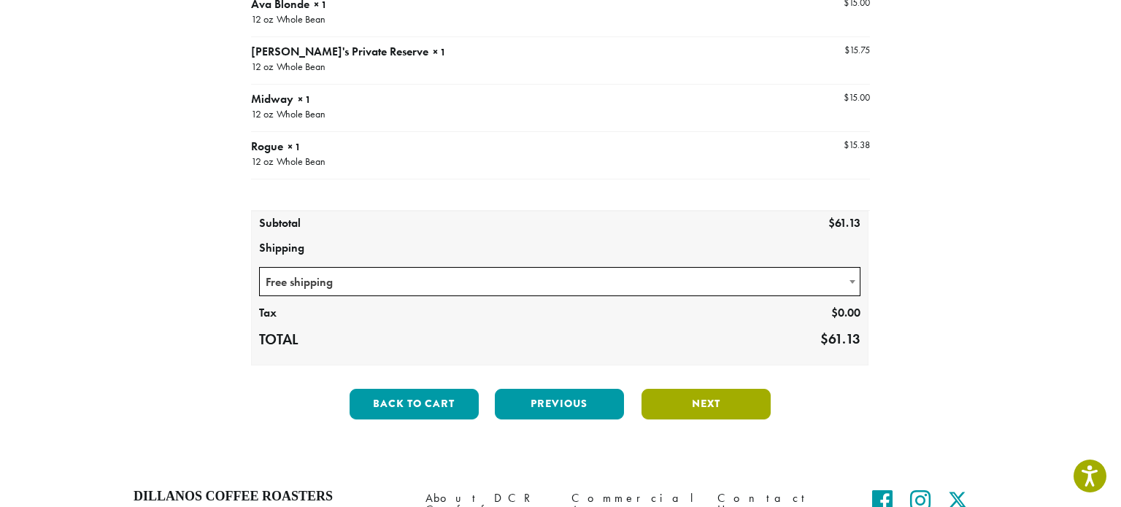
click at [703, 404] on button "Next" at bounding box center [706, 404] width 129 height 31
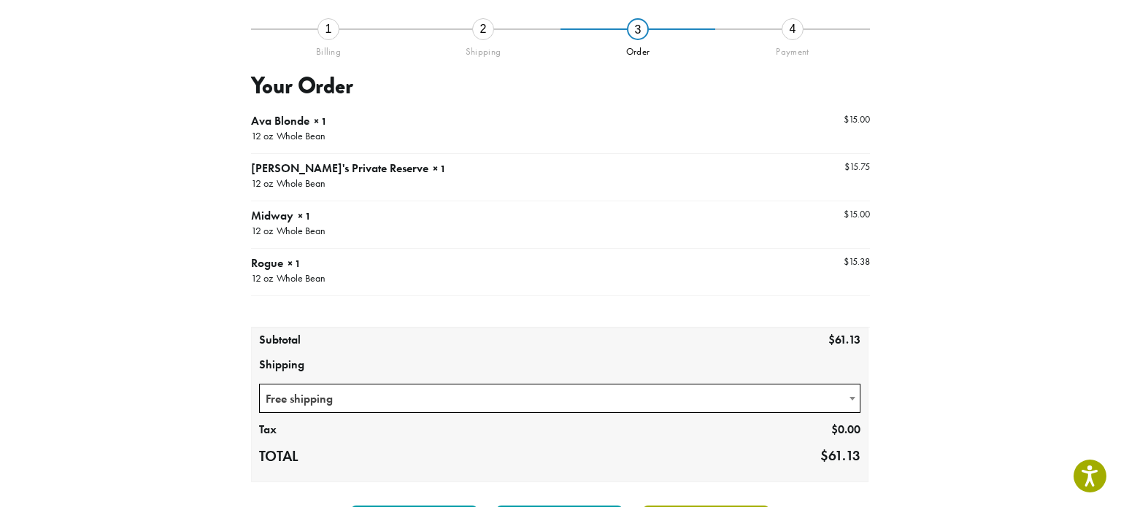
scroll to position [83, 0]
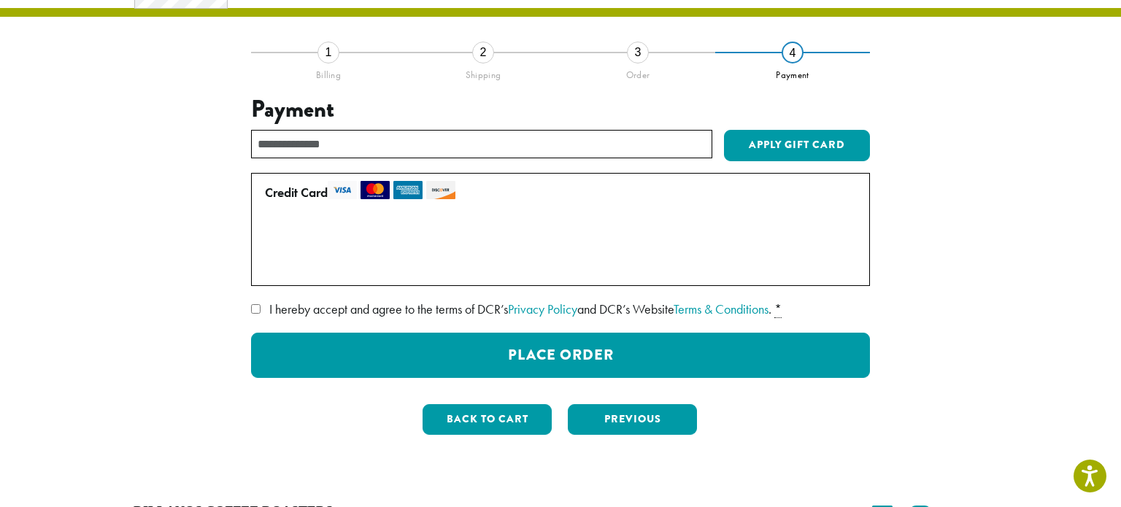
click at [272, 265] on label "Use a new card" at bounding box center [557, 265] width 585 height 23
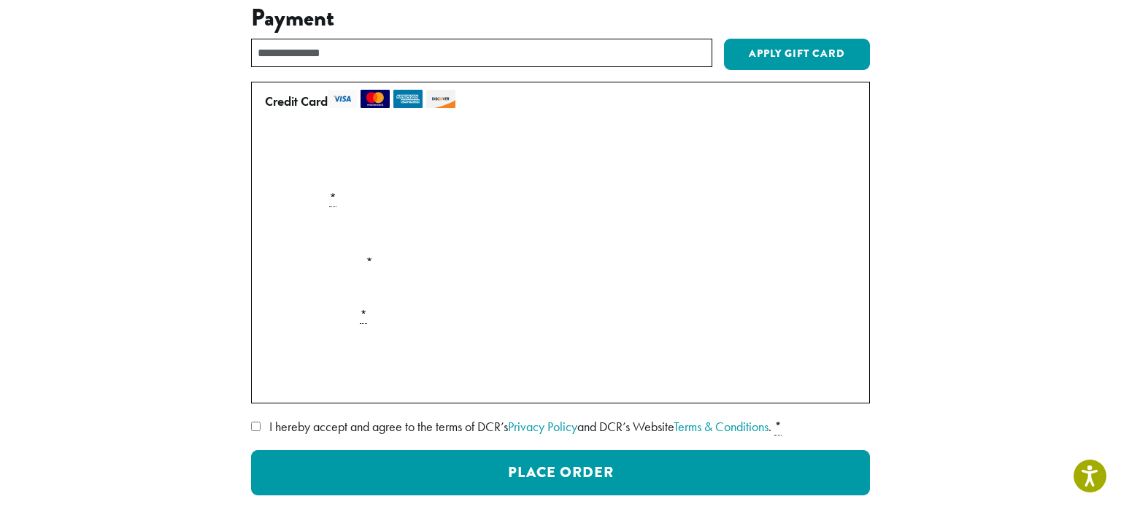
scroll to position [175, 0]
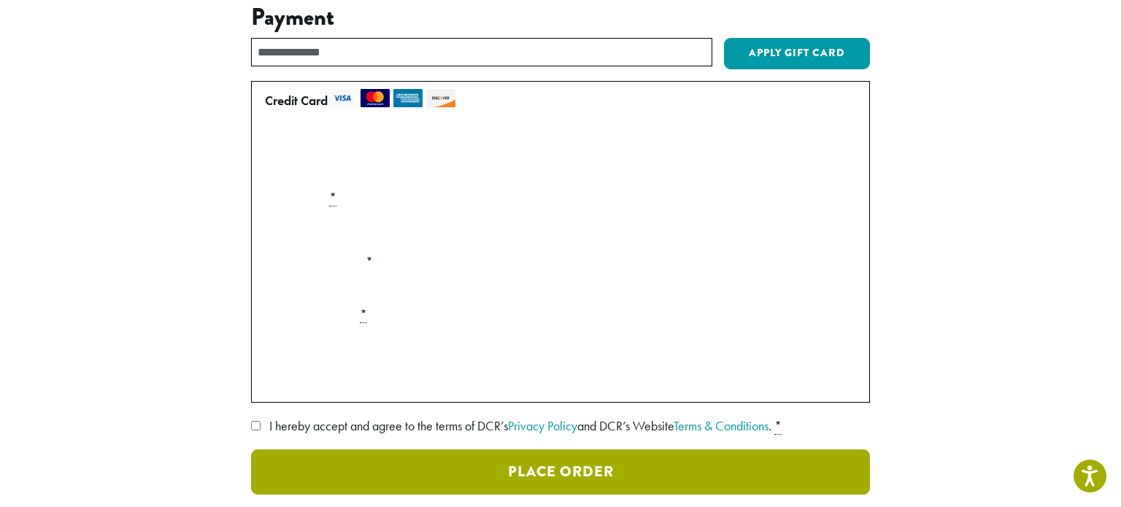
click at [532, 477] on button "Place Order" at bounding box center [560, 472] width 619 height 45
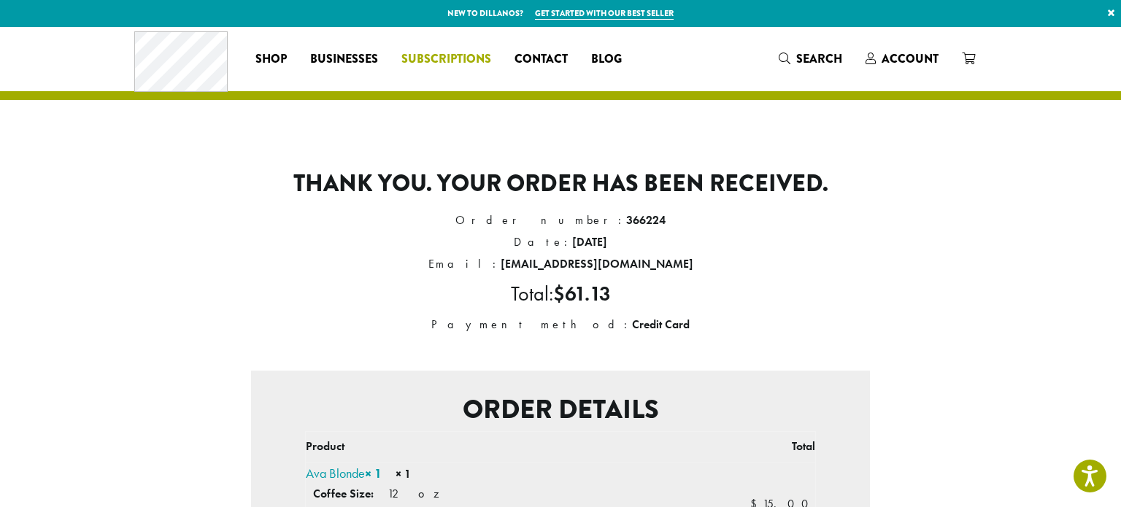
click at [468, 63] on span "Subscriptions" at bounding box center [447, 59] width 90 height 18
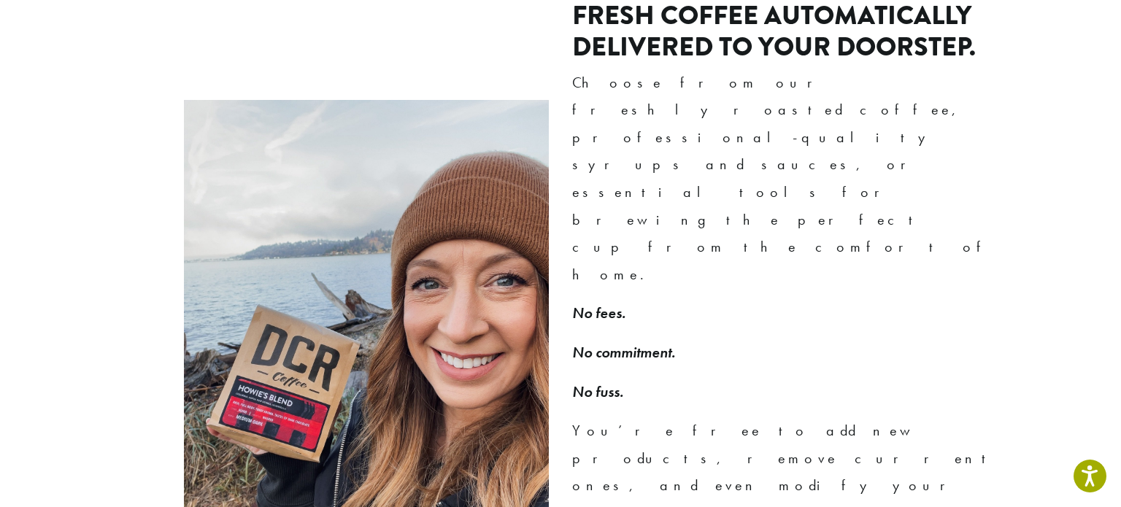
scroll to position [983, 0]
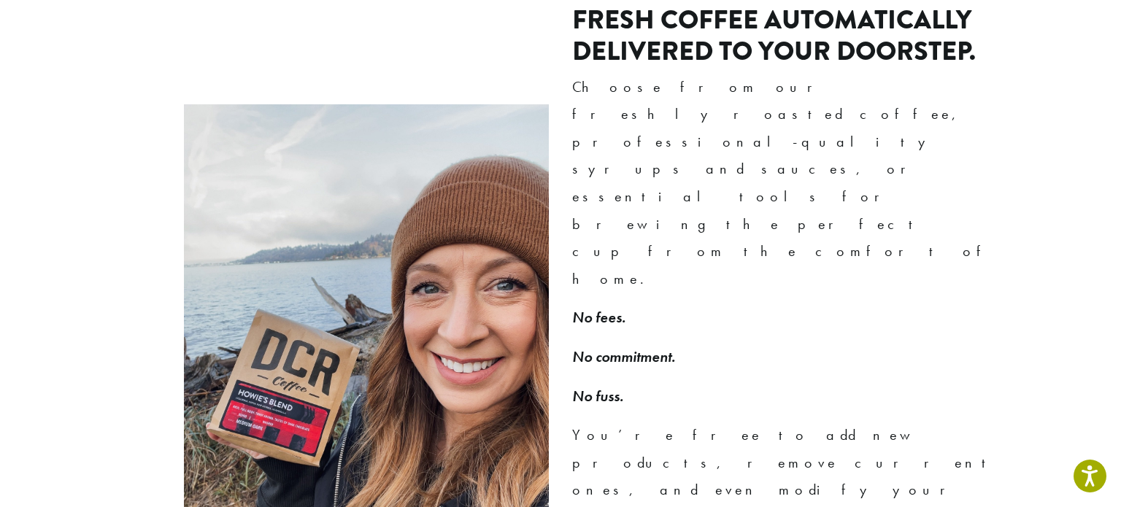
click at [639, 383] on p "No fuss." at bounding box center [785, 397] width 426 height 28
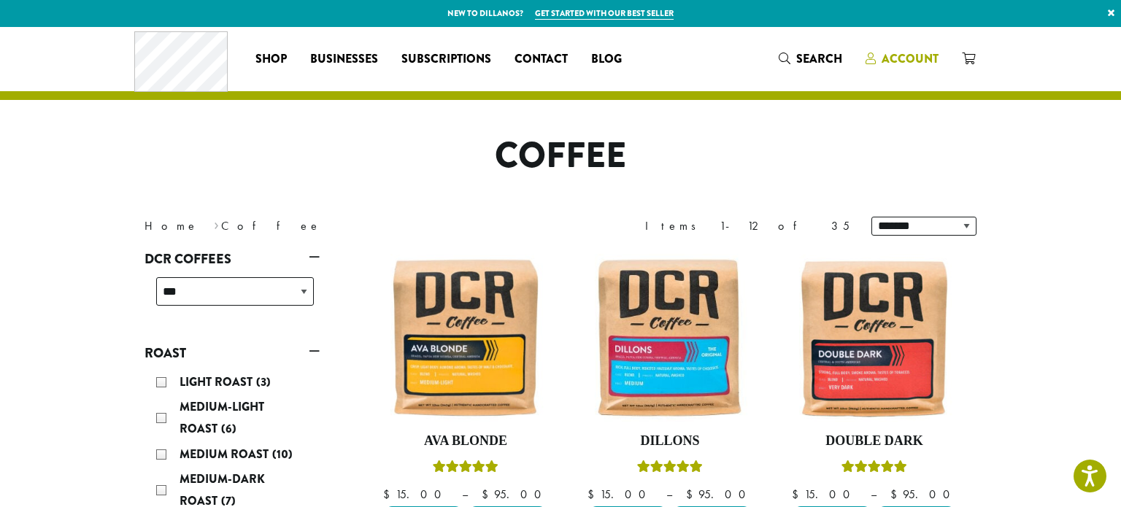
click at [907, 56] on span "Account" at bounding box center [910, 58] width 57 height 17
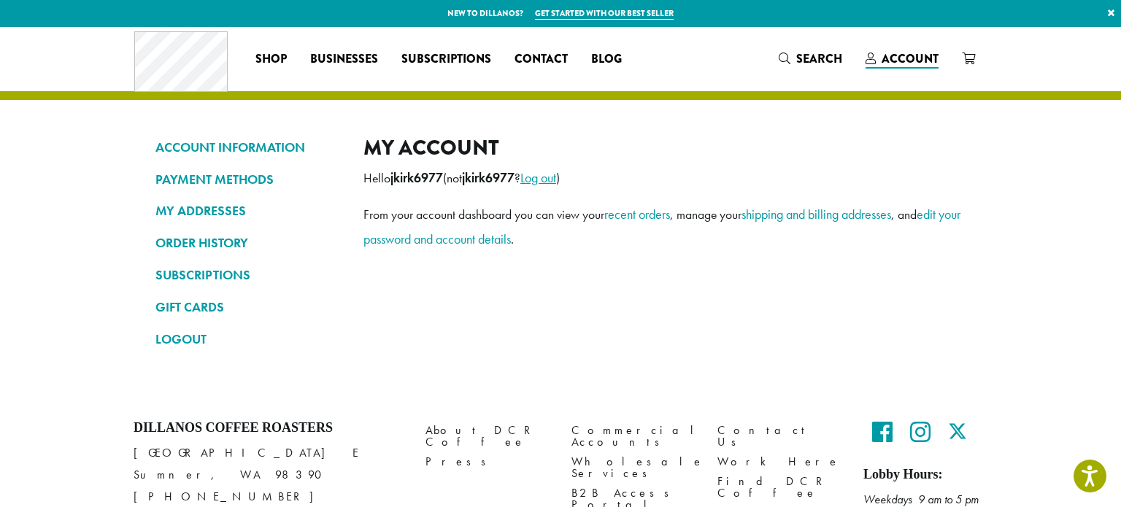
click at [553, 177] on link "Log out" at bounding box center [538, 177] width 36 height 17
